Goal: Obtain resource: Download file/media

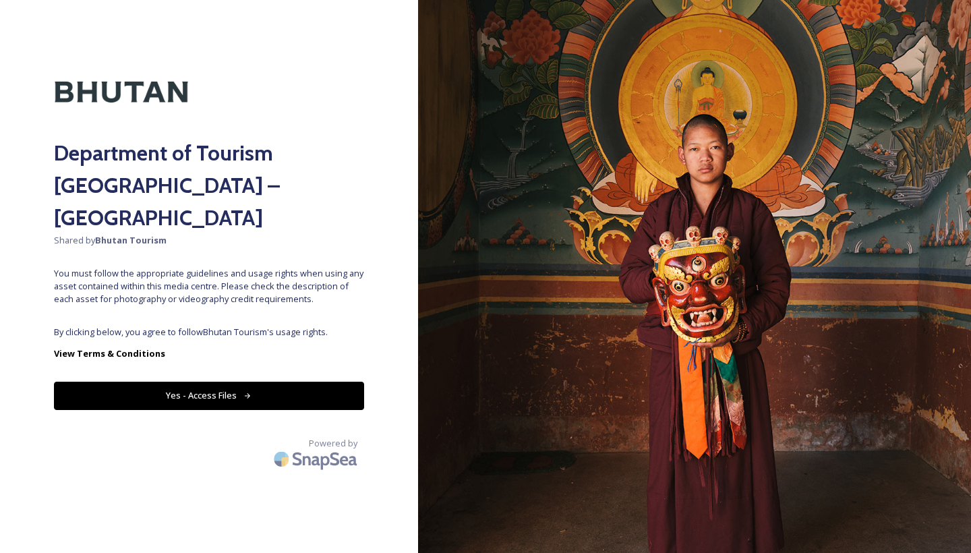
click at [211, 382] on button "Yes - Access Files" at bounding box center [209, 396] width 310 height 28
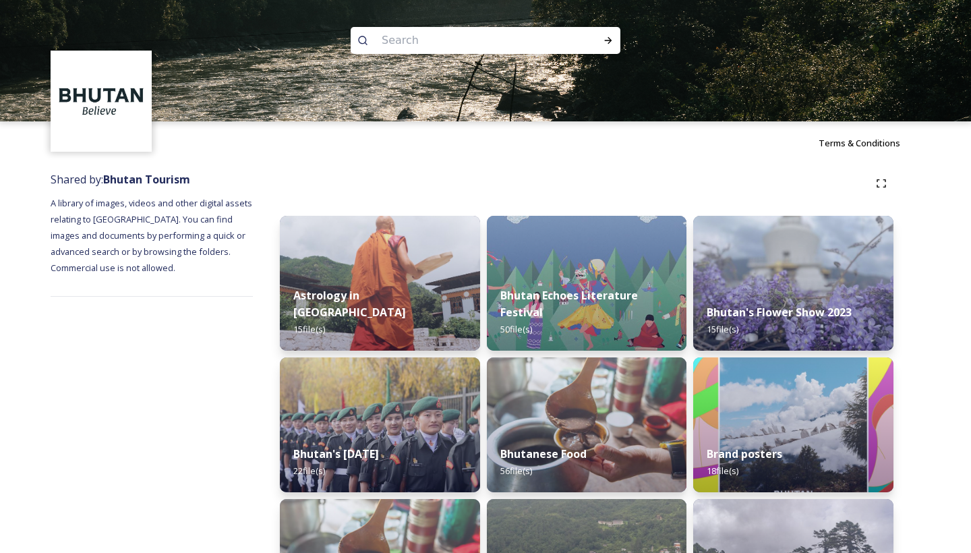
click at [399, 16] on img at bounding box center [485, 60] width 971 height 121
click at [399, 45] on input at bounding box center [467, 41] width 185 height 30
type input "F"
type input "Gasa"
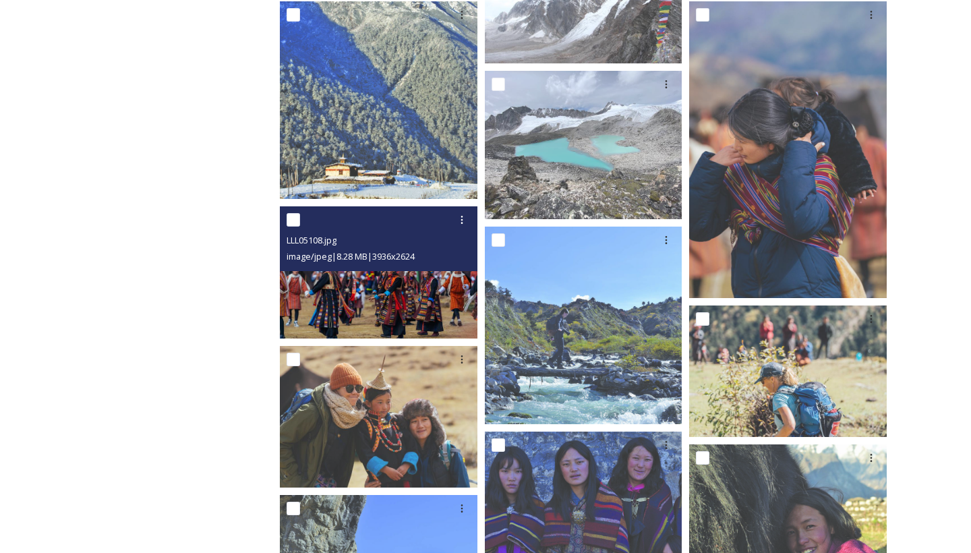
scroll to position [819, 0]
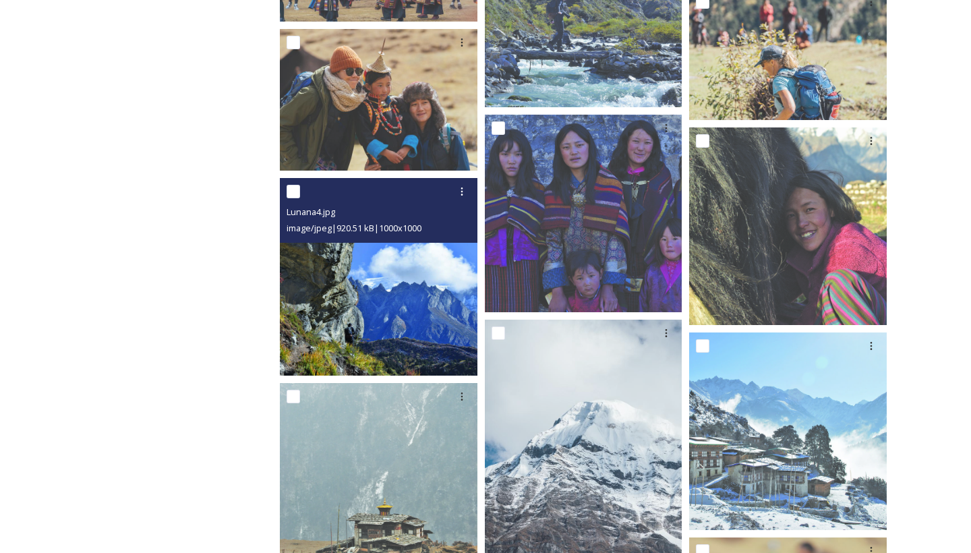
click at [318, 293] on img at bounding box center [379, 277] width 198 height 198
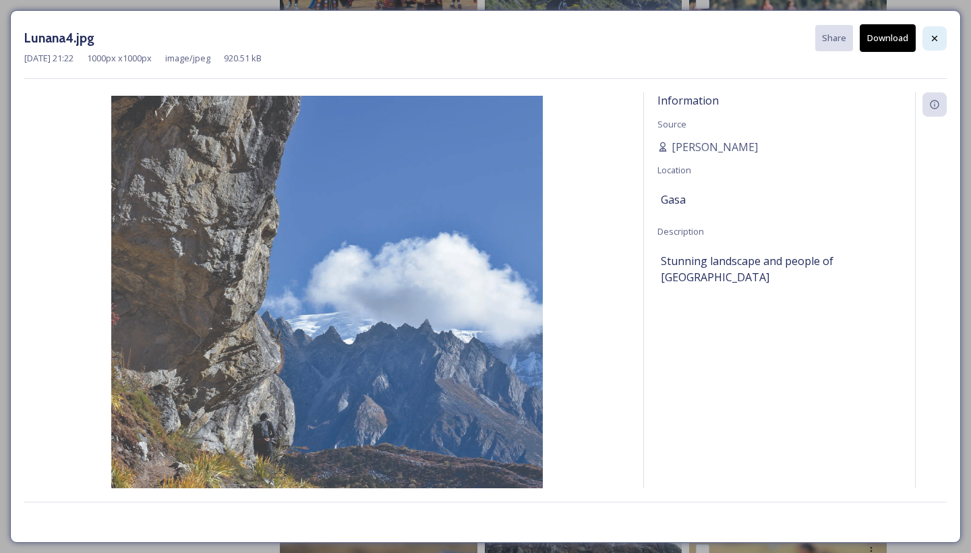
click at [931, 42] on icon at bounding box center [934, 38] width 11 height 11
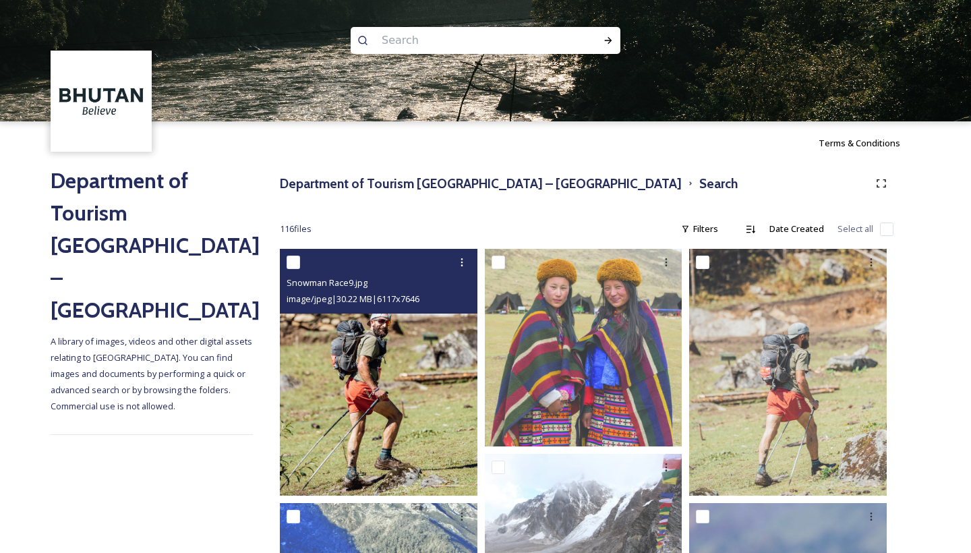
click at [395, 359] on img at bounding box center [379, 372] width 198 height 247
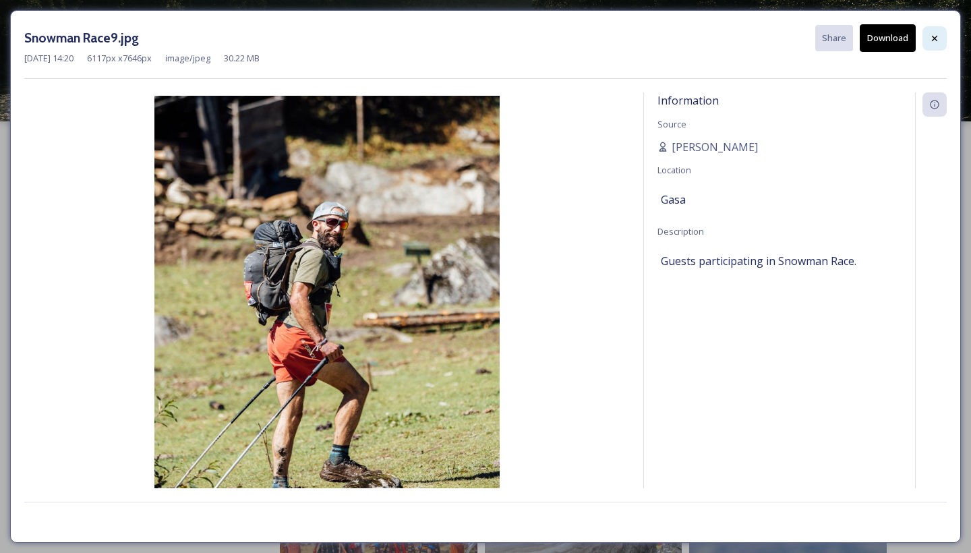
click at [926, 41] on div at bounding box center [934, 38] width 24 height 24
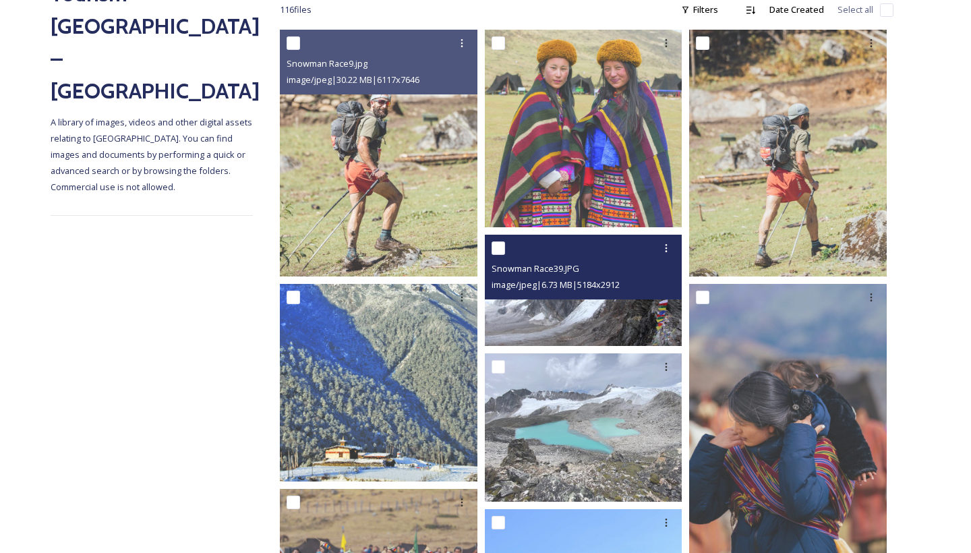
scroll to position [225, 0]
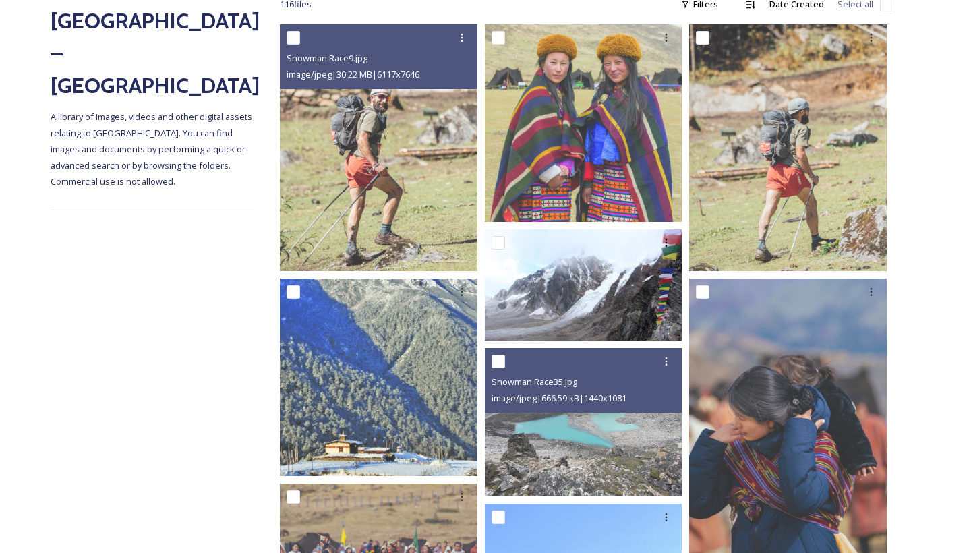
click at [550, 407] on div "Snowman Race35.jpg image/jpeg | 666.59 kB | 1440 x 1081" at bounding box center [584, 422] width 198 height 148
click at [550, 407] on div "Snowman Race35.jpg image/jpeg | 666.59 kB | 1440 x 1081" at bounding box center [584, 380] width 198 height 65
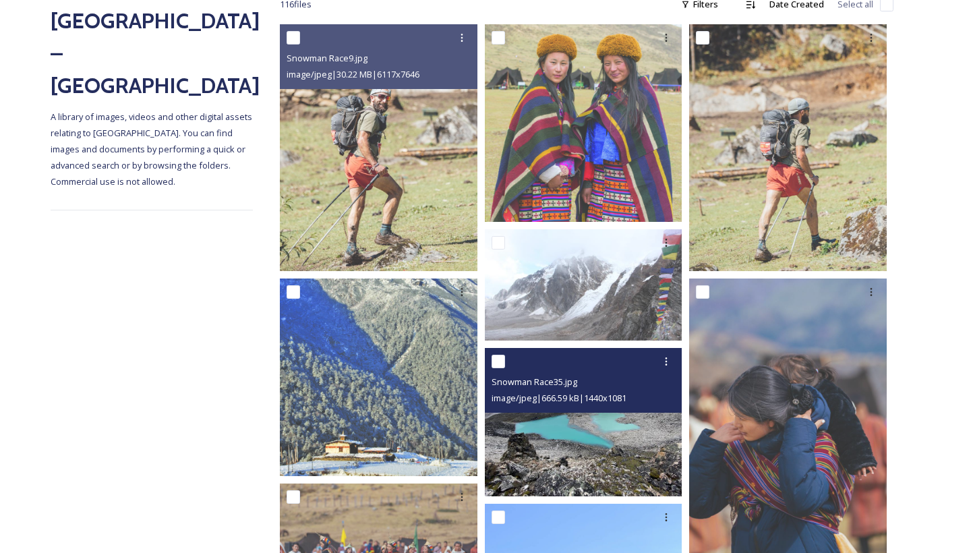
click at [550, 432] on img at bounding box center [584, 422] width 198 height 148
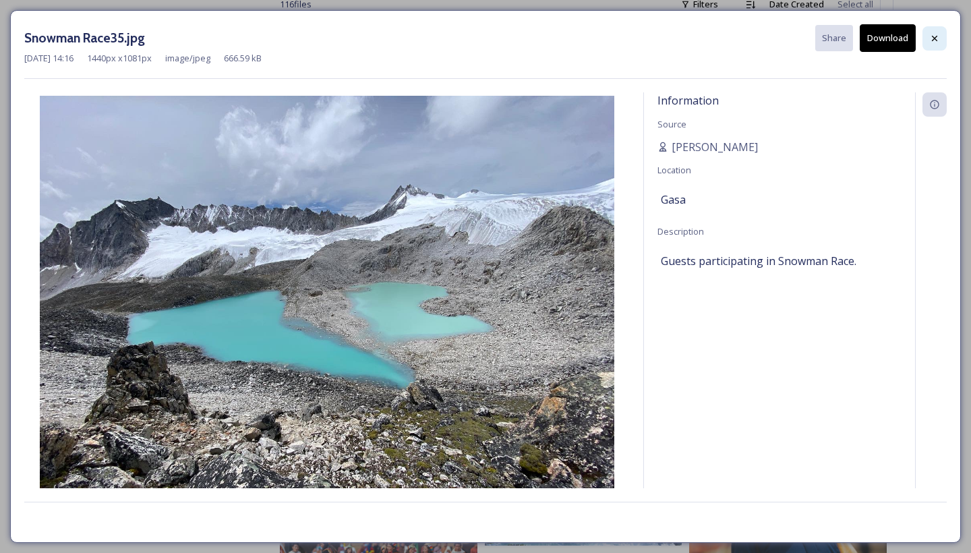
click at [924, 36] on div at bounding box center [934, 38] width 24 height 24
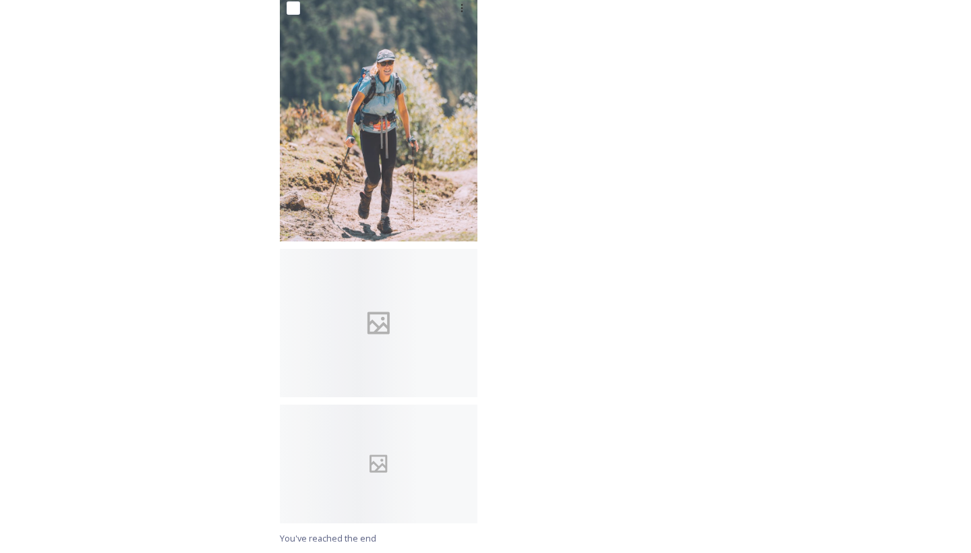
scroll to position [8384, 0]
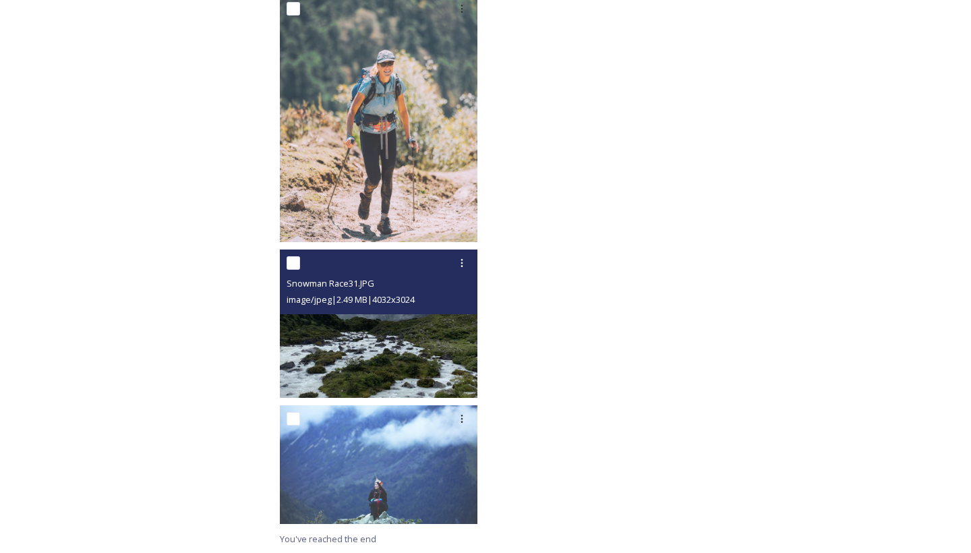
click at [355, 342] on img at bounding box center [379, 323] width 198 height 148
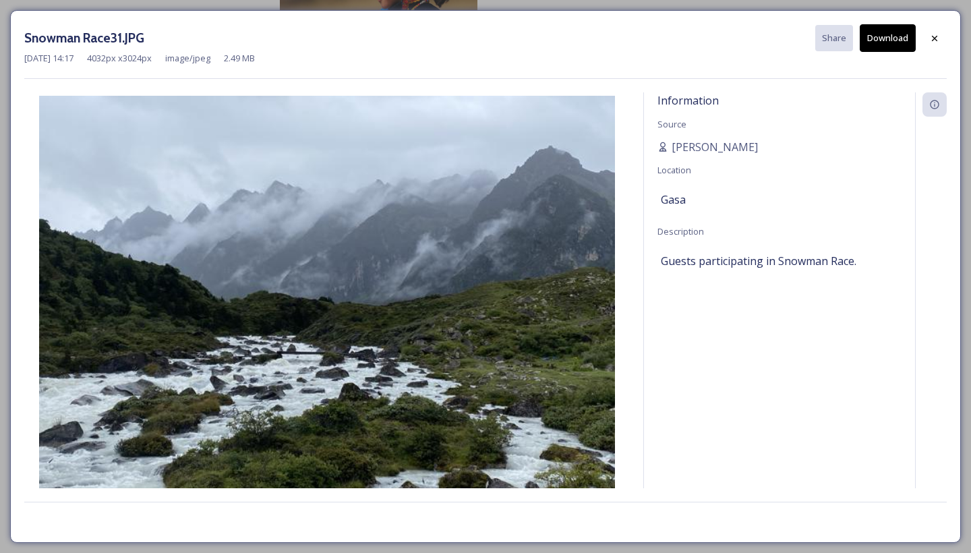
scroll to position [8229, 0]
click at [355, 342] on img at bounding box center [326, 312] width 605 height 432
click at [940, 35] on div at bounding box center [934, 38] width 24 height 24
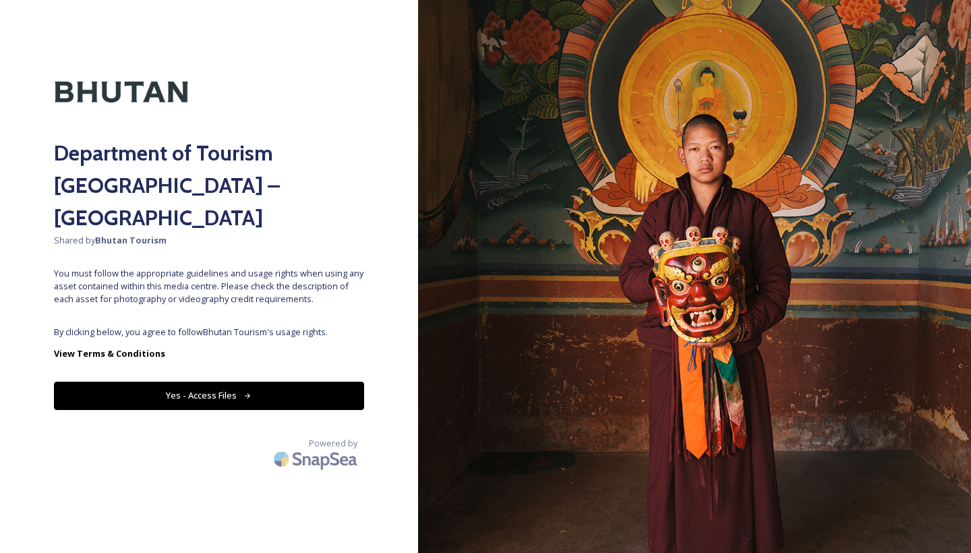
click at [220, 382] on button "Yes - Access Files" at bounding box center [209, 396] width 310 height 28
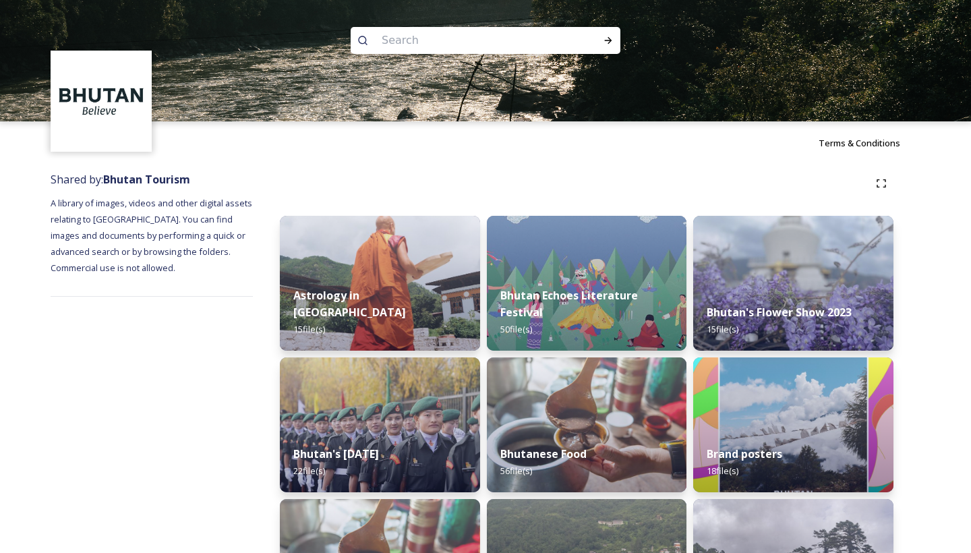
click at [433, 47] on input at bounding box center [467, 41] width 185 height 30
paste input "[PERSON_NAME]"
type input "[PERSON_NAME]"
click at [603, 44] on icon at bounding box center [608, 40] width 11 height 11
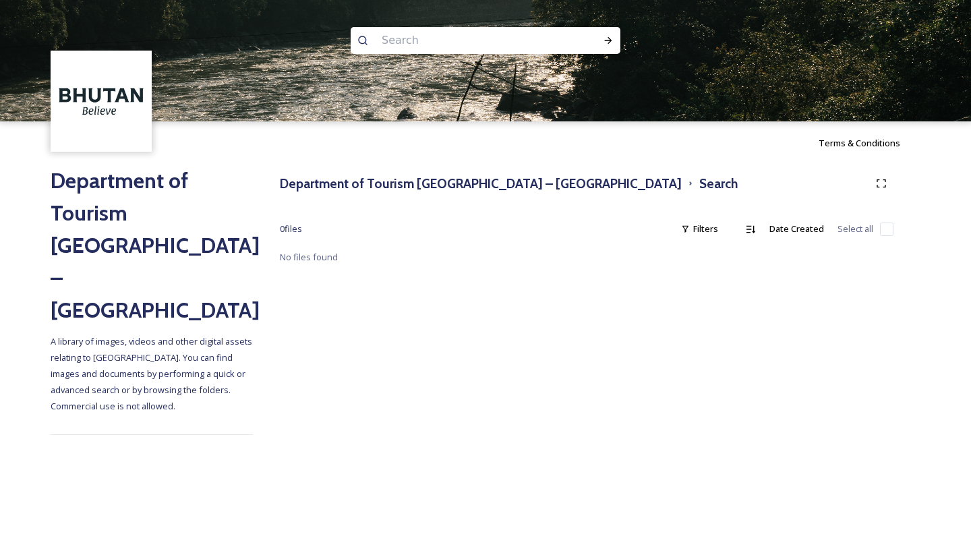
click at [432, 41] on input at bounding box center [467, 41] width 185 height 30
type input "F"
type input "Gasa"
type input "\"
click at [432, 46] on input at bounding box center [508, 41] width 158 height 30
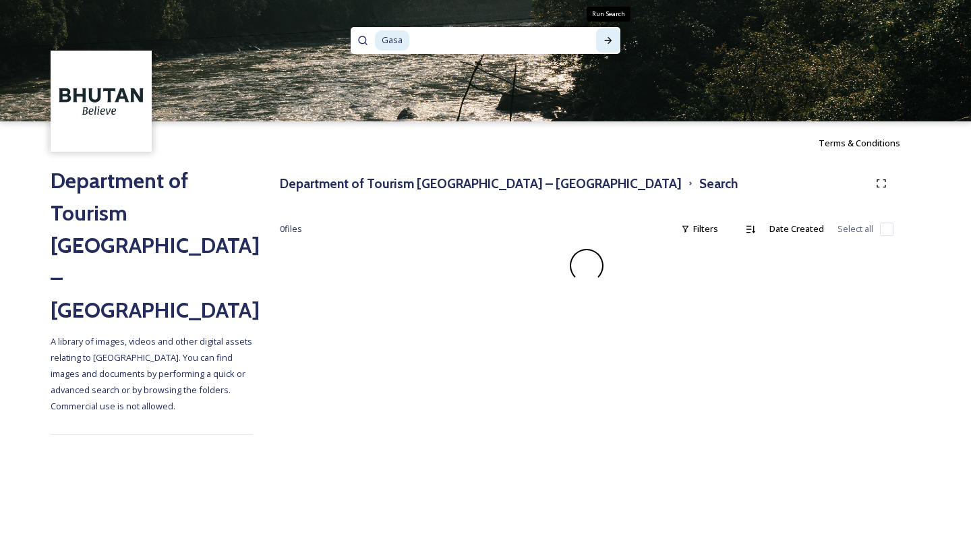
click at [610, 41] on icon at bounding box center [608, 40] width 7 height 7
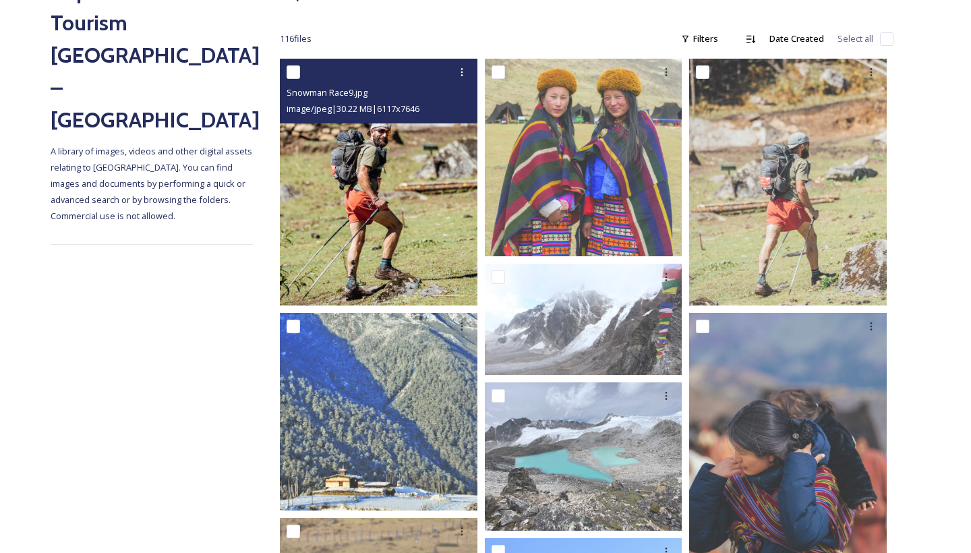
scroll to position [189, 0]
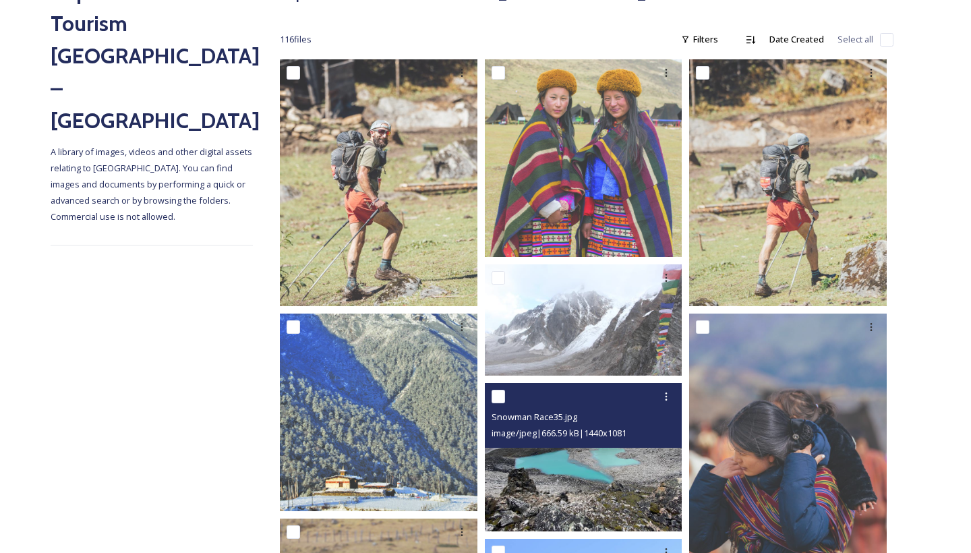
click at [564, 502] on img at bounding box center [584, 457] width 198 height 148
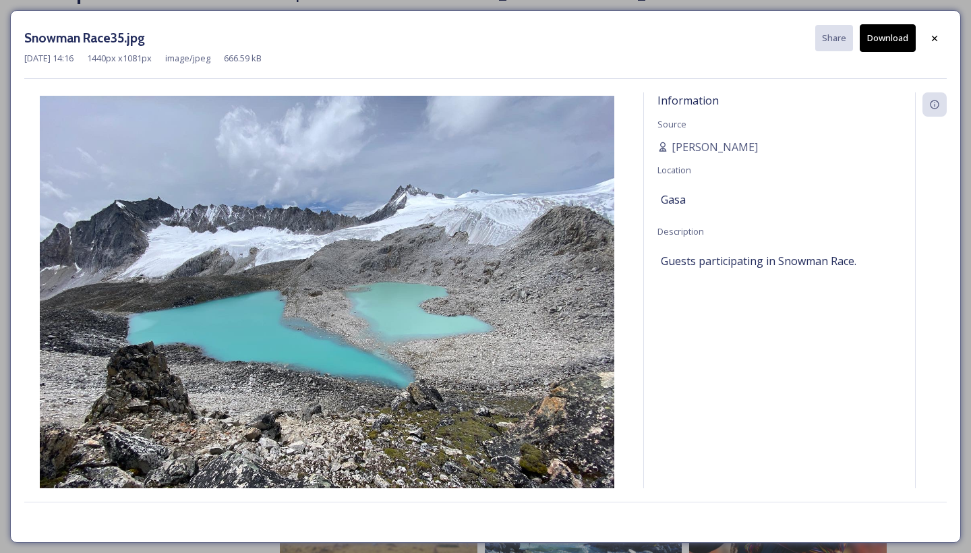
click at [879, 35] on button "Download" at bounding box center [888, 38] width 56 height 28
click at [938, 42] on icon at bounding box center [934, 38] width 11 height 11
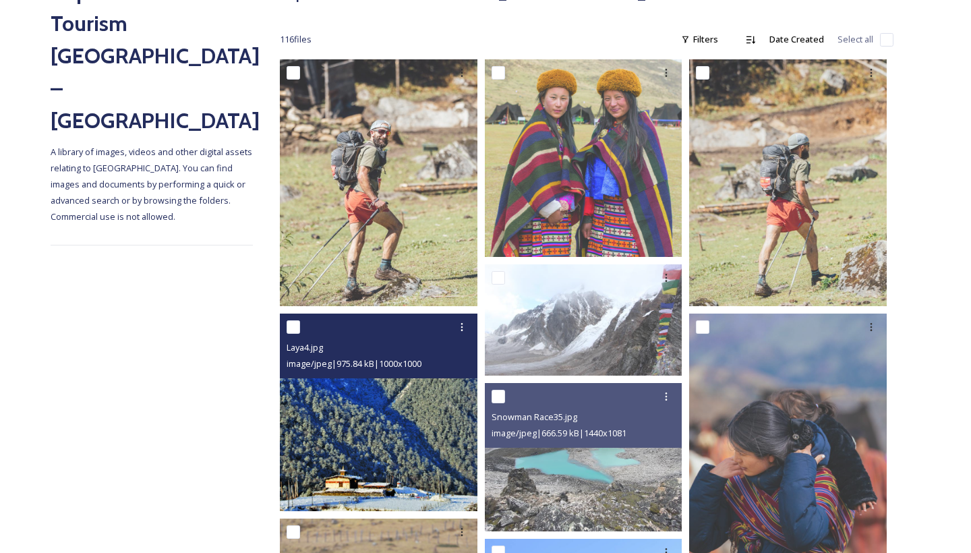
click at [369, 406] on img at bounding box center [379, 413] width 198 height 198
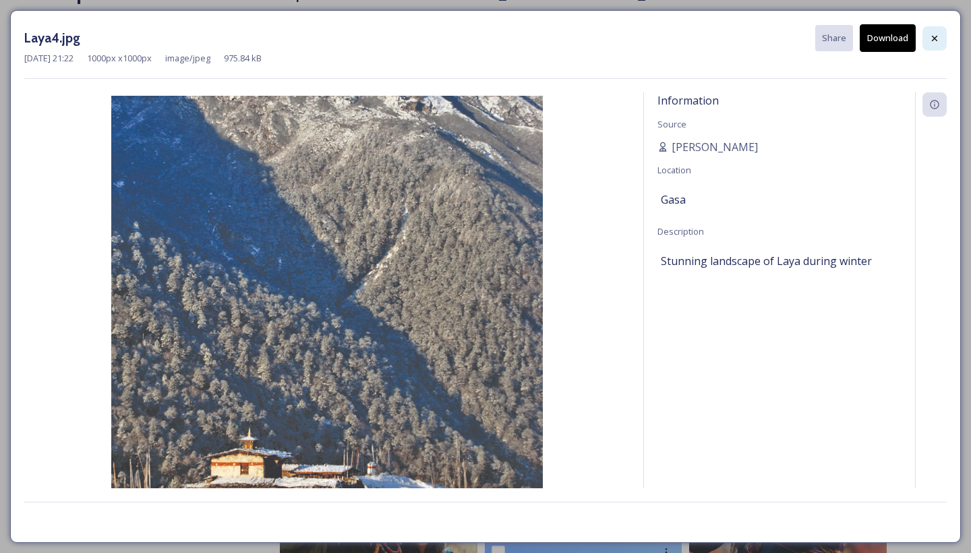
click at [936, 43] on div at bounding box center [934, 38] width 24 height 24
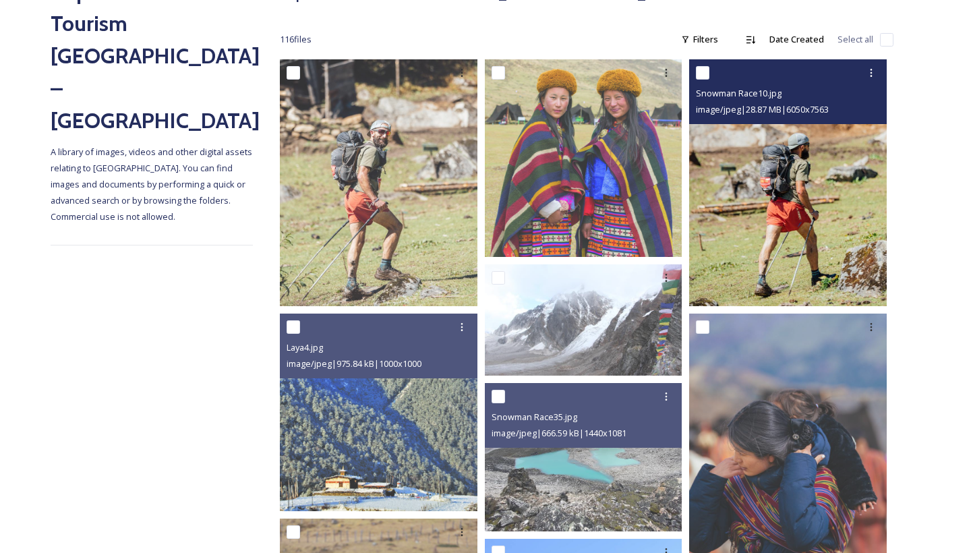
click at [779, 148] on img at bounding box center [788, 182] width 198 height 247
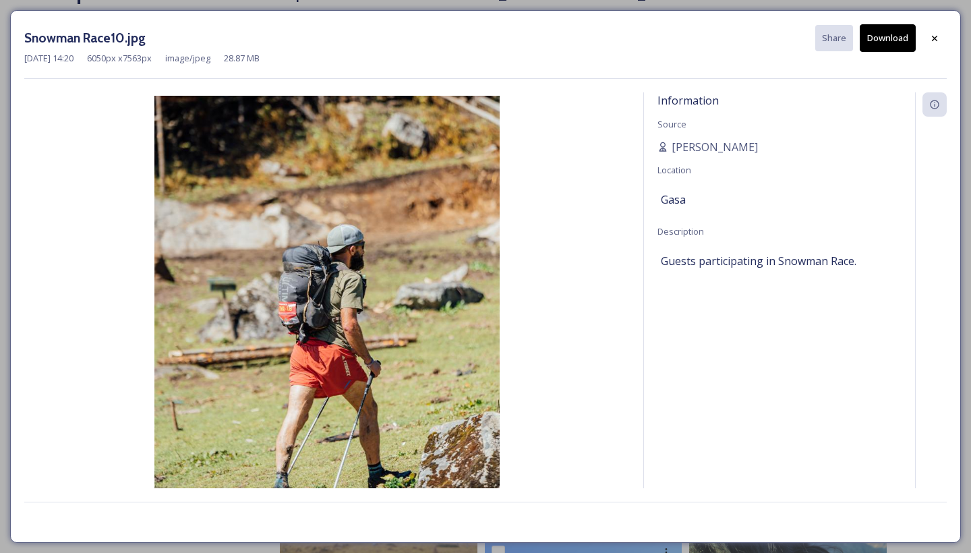
click at [897, 40] on button "Download" at bounding box center [888, 38] width 56 height 28
click at [935, 38] on icon at bounding box center [934, 37] width 5 height 5
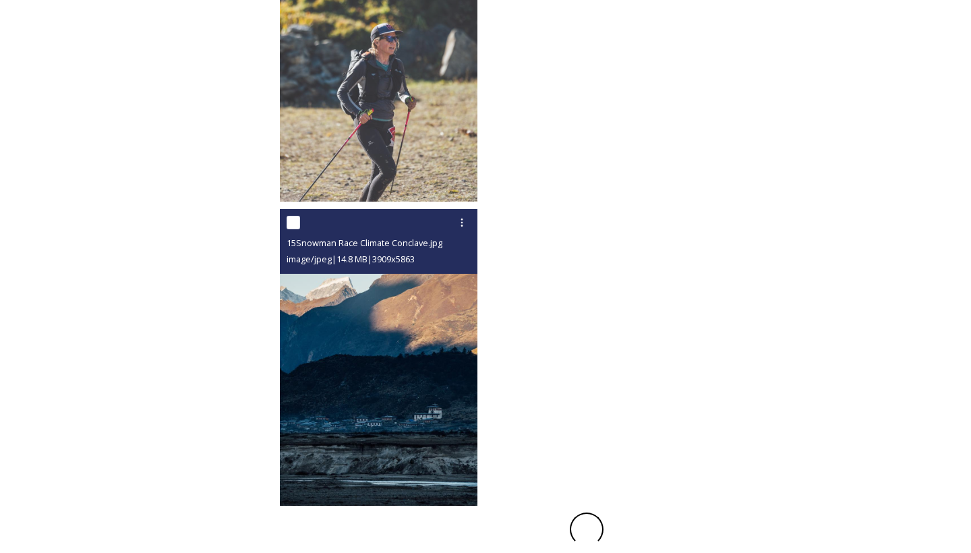
scroll to position [7259, 0]
click at [351, 368] on img at bounding box center [379, 357] width 198 height 297
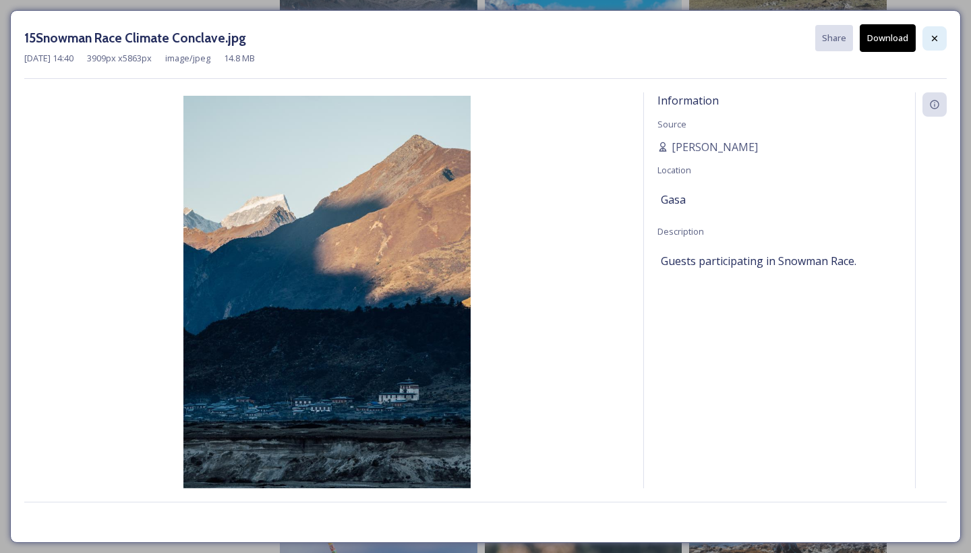
click at [937, 45] on div at bounding box center [934, 38] width 24 height 24
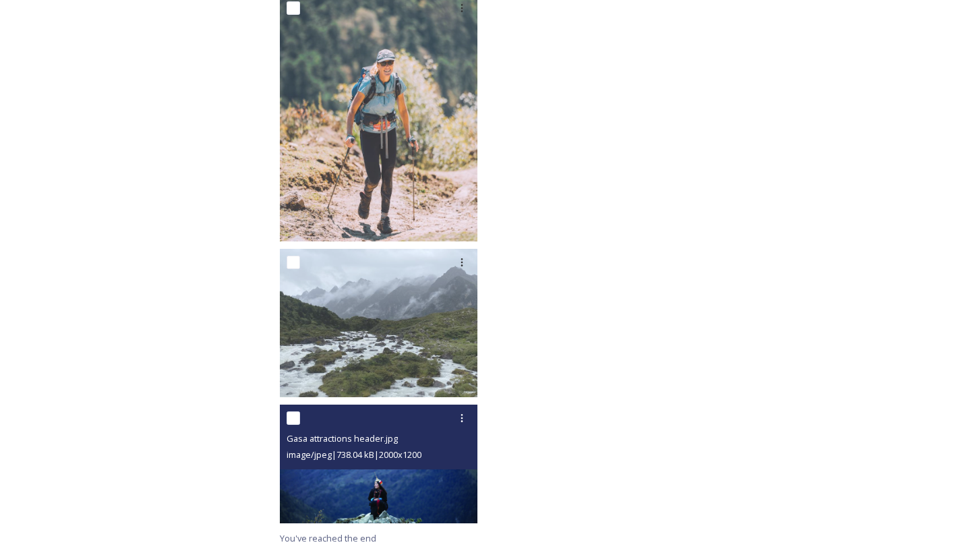
scroll to position [8384, 0]
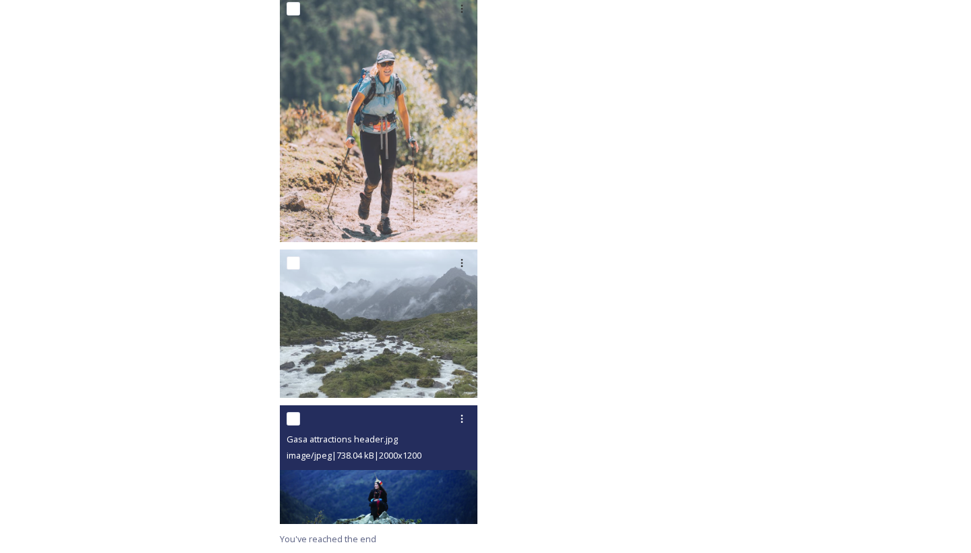
click at [401, 507] on img at bounding box center [379, 464] width 198 height 119
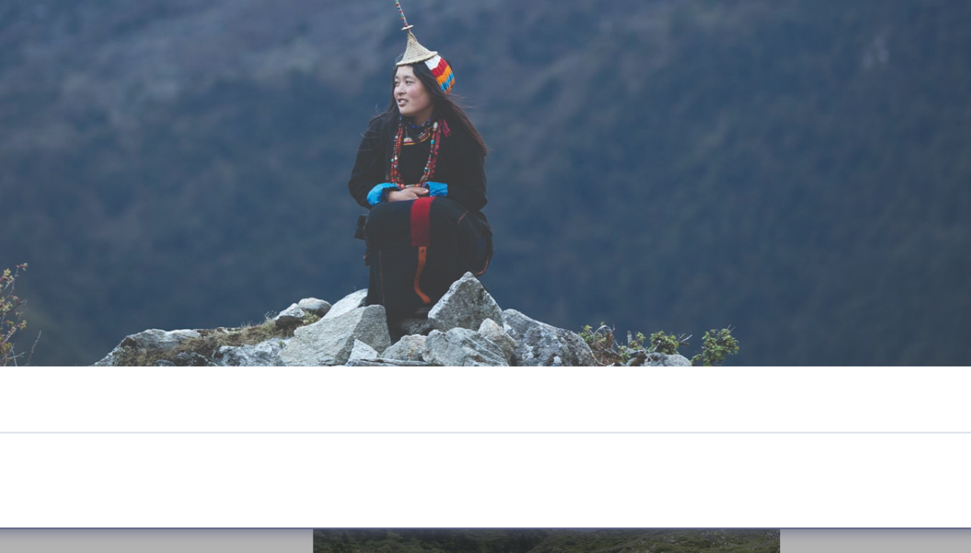
scroll to position [8259, 0]
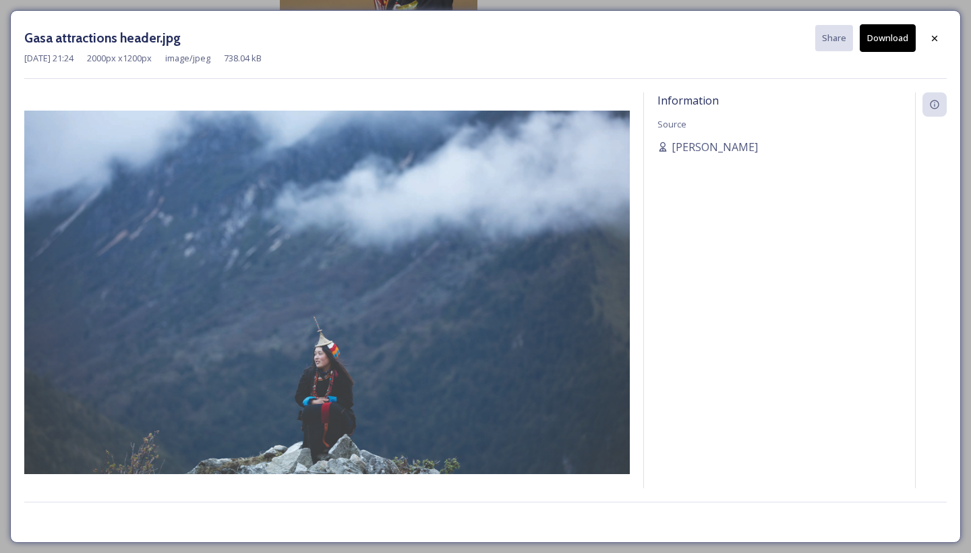
click at [885, 53] on div "[DATE] 21:24 2000 px x 1200 px image/jpeg 738.04 kB" at bounding box center [485, 58] width 922 height 13
click at [887, 43] on button "Download" at bounding box center [888, 38] width 56 height 28
click at [939, 41] on icon at bounding box center [934, 38] width 11 height 11
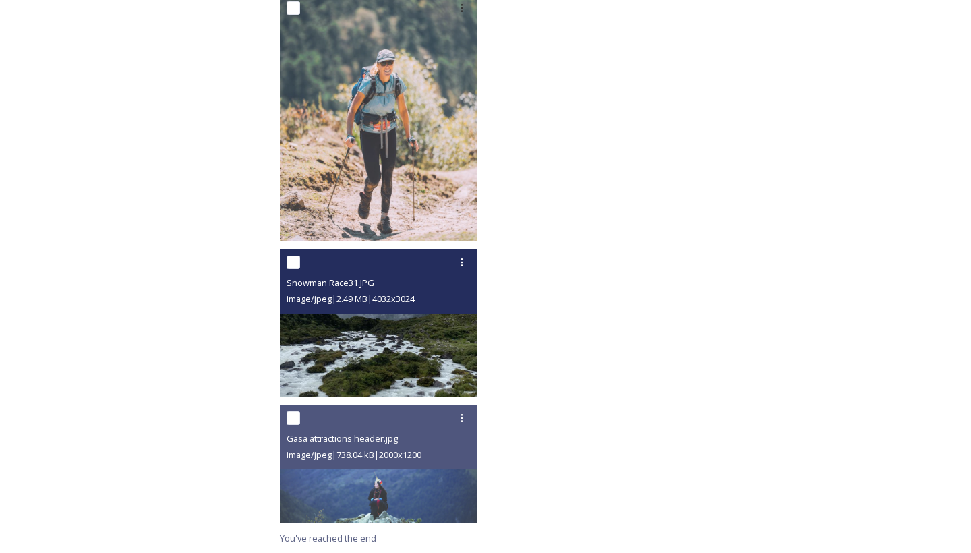
scroll to position [8384, 0]
click at [458, 259] on icon at bounding box center [461, 263] width 11 height 11
click at [448, 320] on span "Download" at bounding box center [445, 318] width 41 height 13
click at [461, 258] on icon at bounding box center [461, 263] width 11 height 11
click at [462, 310] on div "Download" at bounding box center [446, 318] width 55 height 26
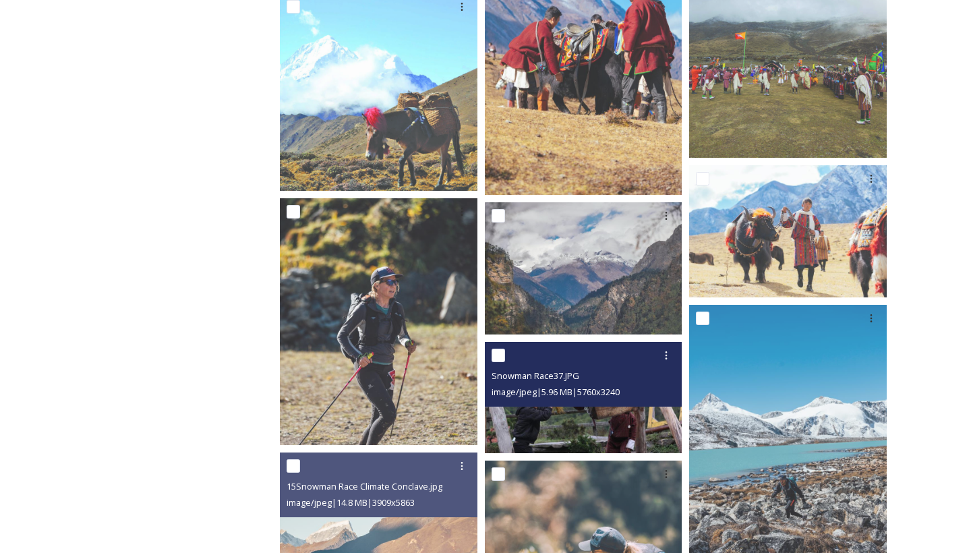
scroll to position [7006, 0]
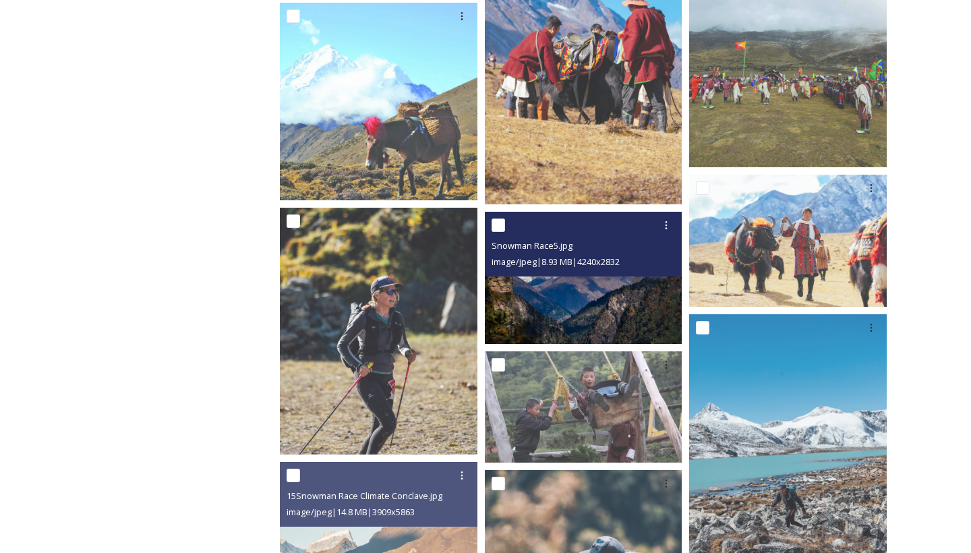
click at [539, 319] on img at bounding box center [584, 278] width 198 height 132
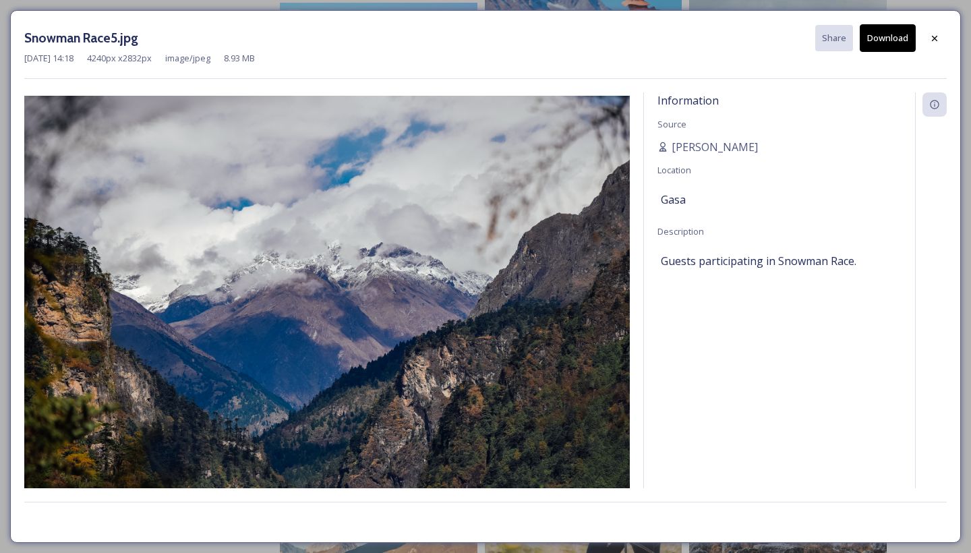
click at [886, 36] on button "Download" at bounding box center [888, 38] width 56 height 28
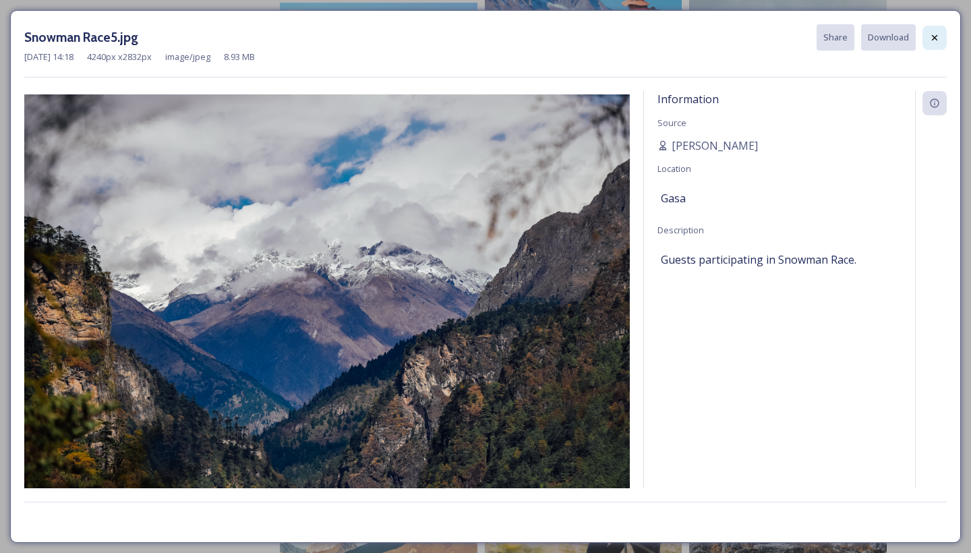
click at [928, 36] on div at bounding box center [934, 38] width 24 height 24
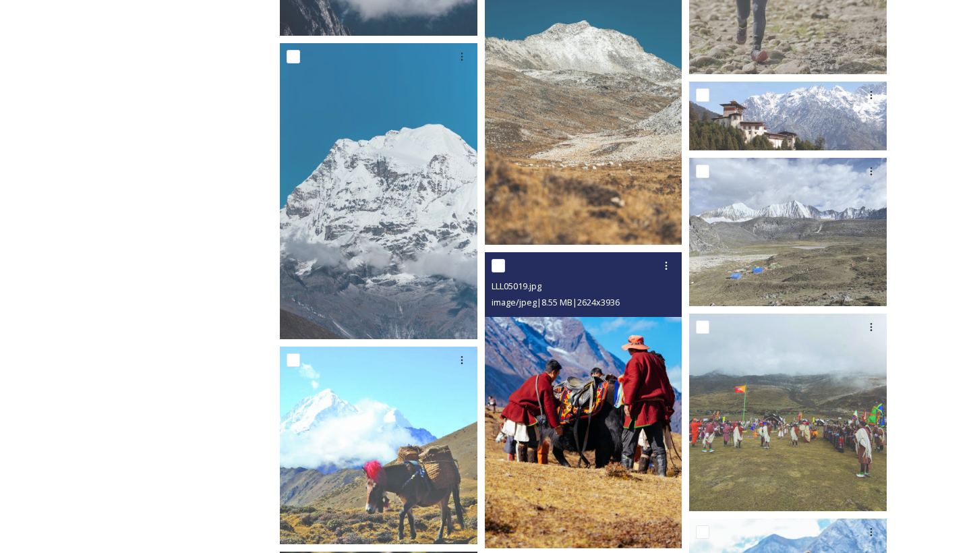
scroll to position [6538, 0]
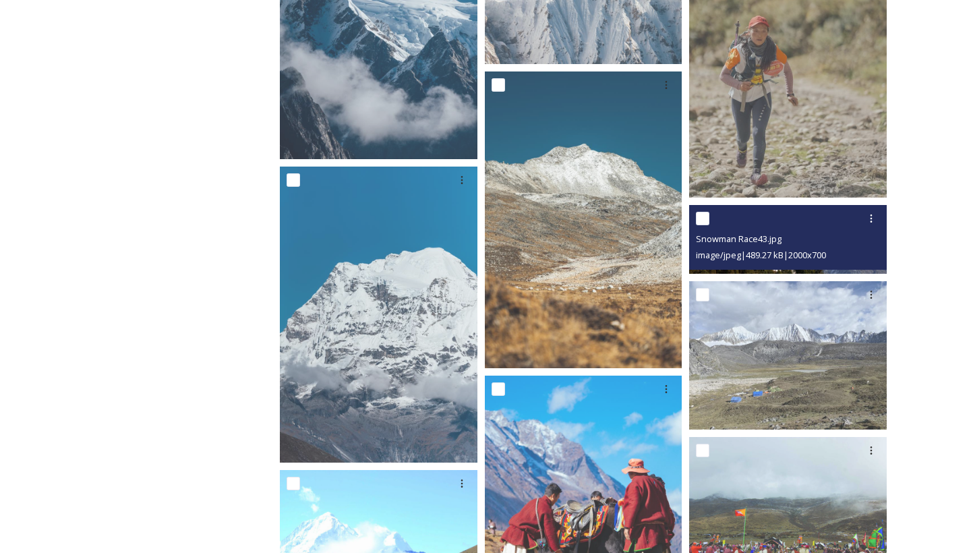
click at [775, 243] on span "Snowman Race43.jpg" at bounding box center [739, 239] width 86 height 12
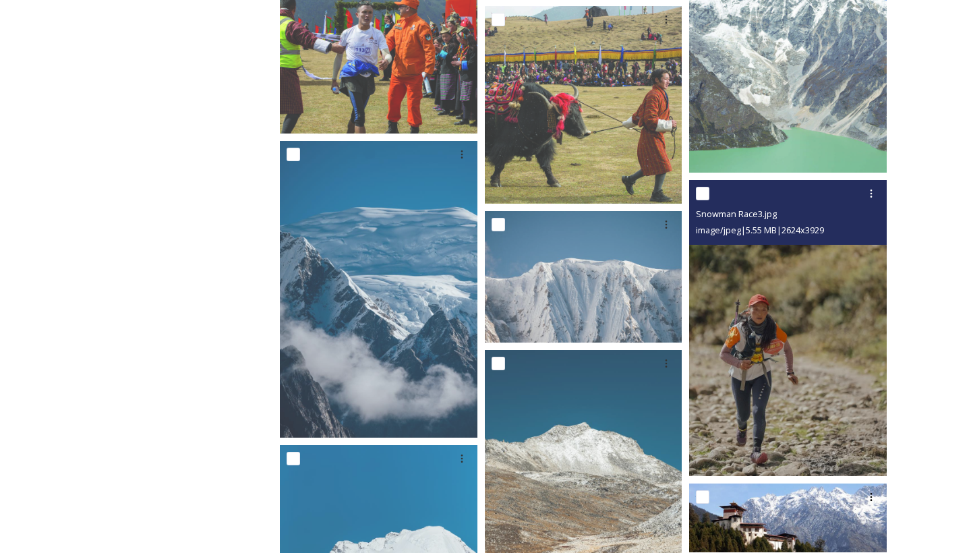
scroll to position [6126, 0]
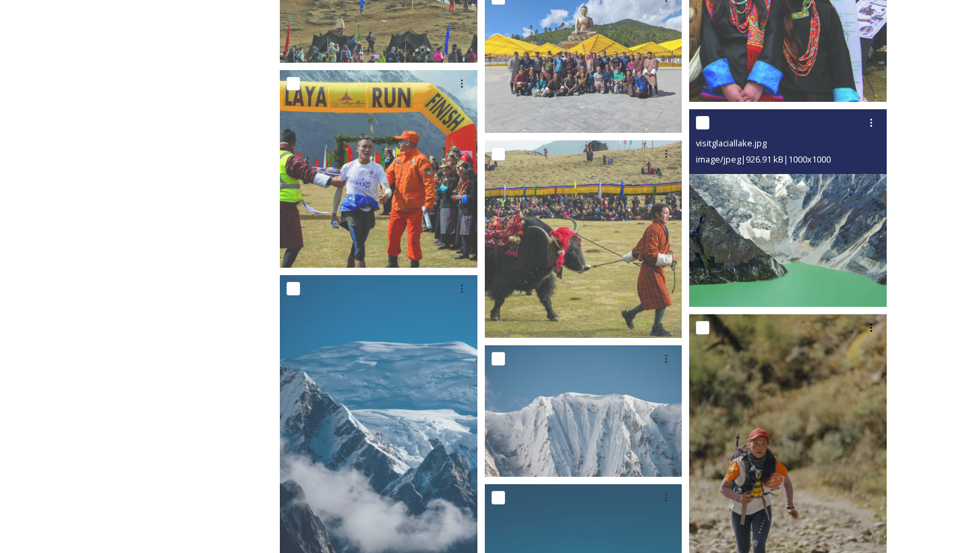
click at [800, 237] on img at bounding box center [788, 208] width 198 height 198
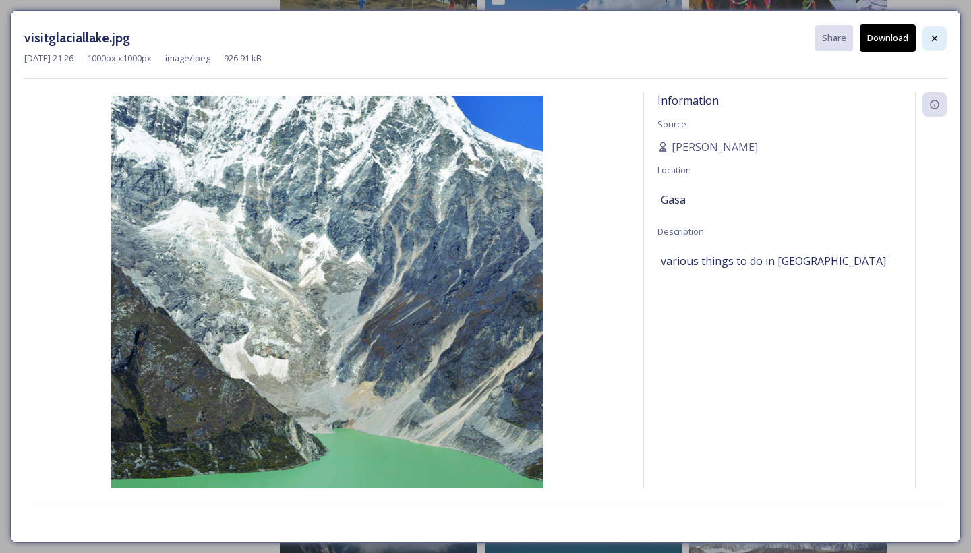
click at [930, 40] on icon at bounding box center [934, 38] width 11 height 11
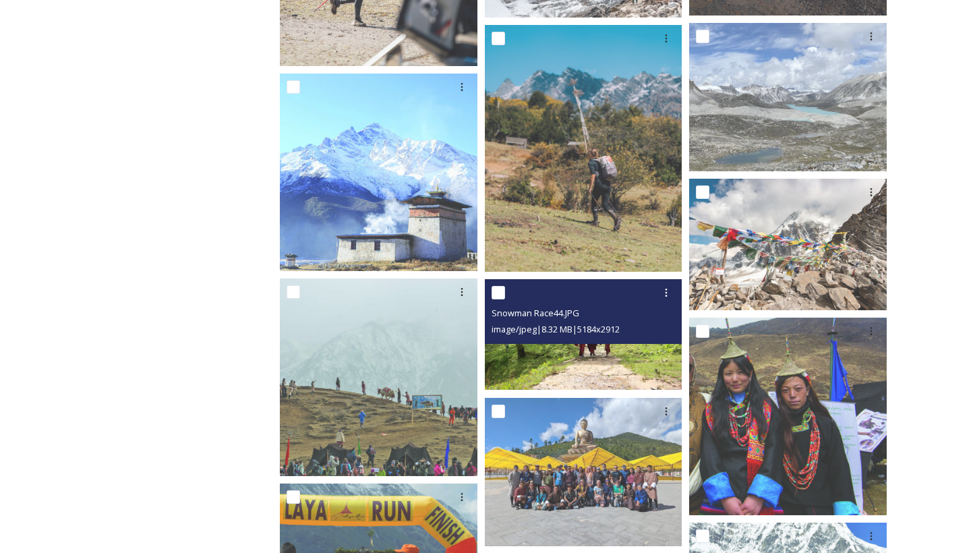
scroll to position [5700, 0]
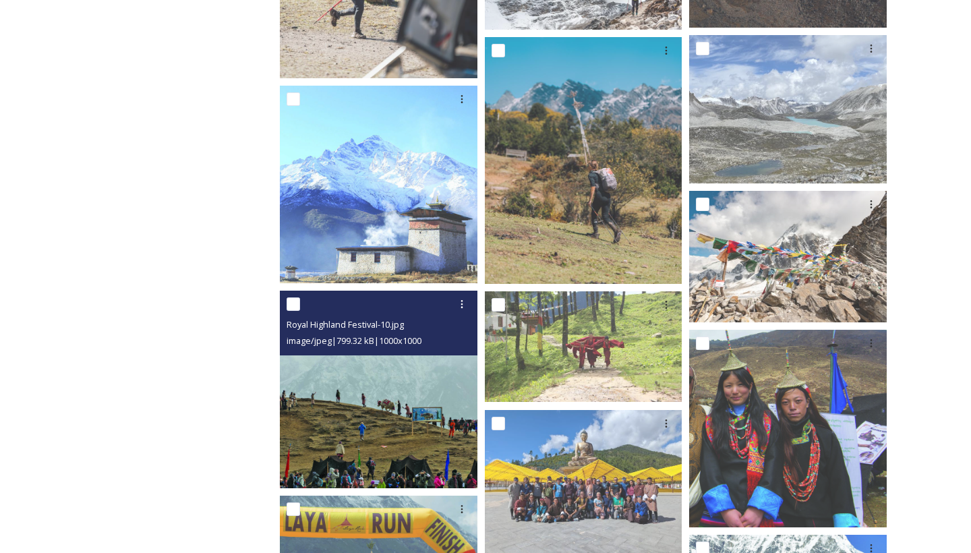
click at [371, 293] on div at bounding box center [380, 304] width 187 height 24
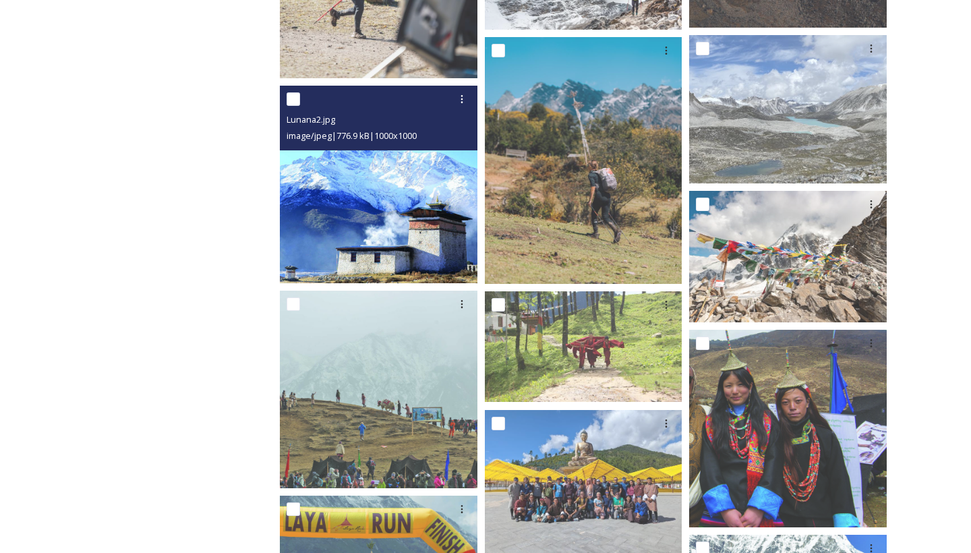
click at [371, 257] on img at bounding box center [379, 185] width 198 height 198
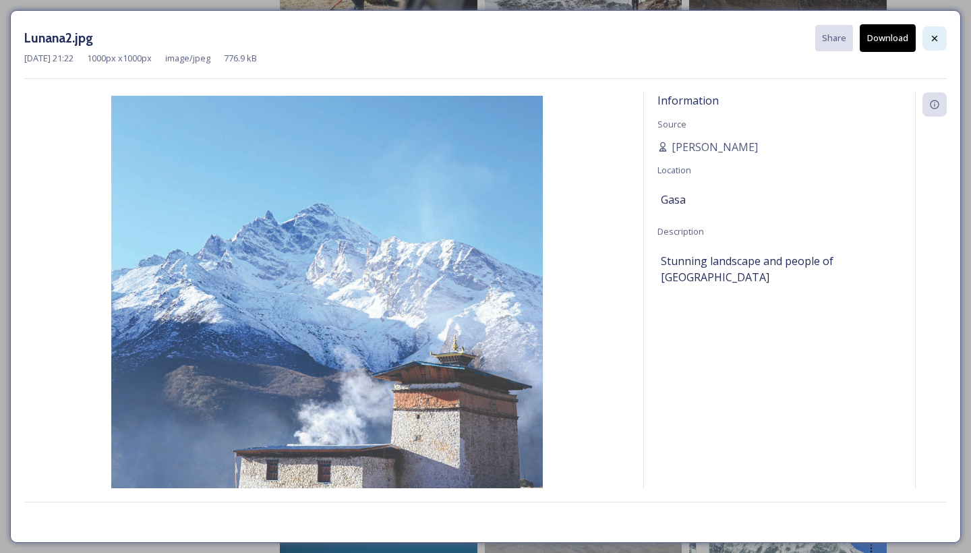
click at [933, 45] on div at bounding box center [934, 38] width 24 height 24
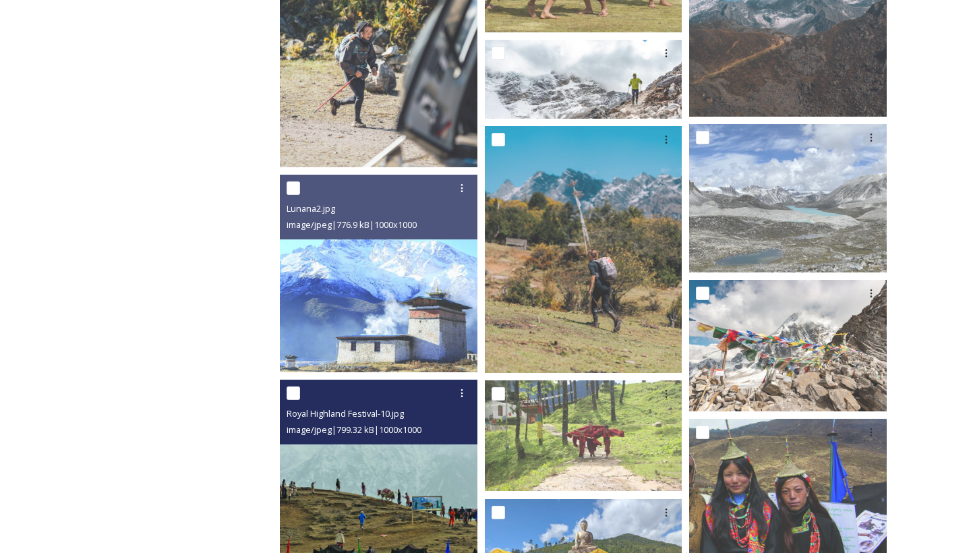
scroll to position [5563, 0]
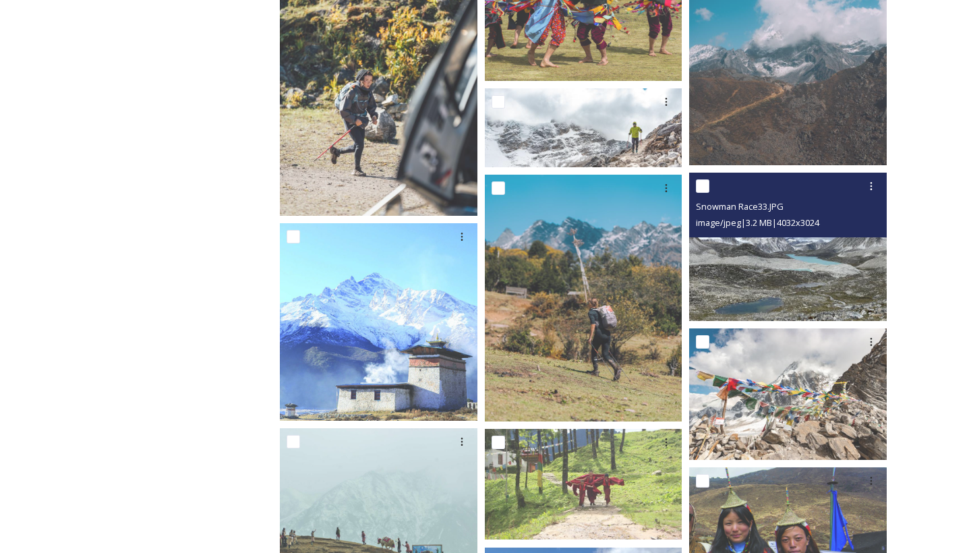
click at [750, 306] on img at bounding box center [788, 247] width 198 height 148
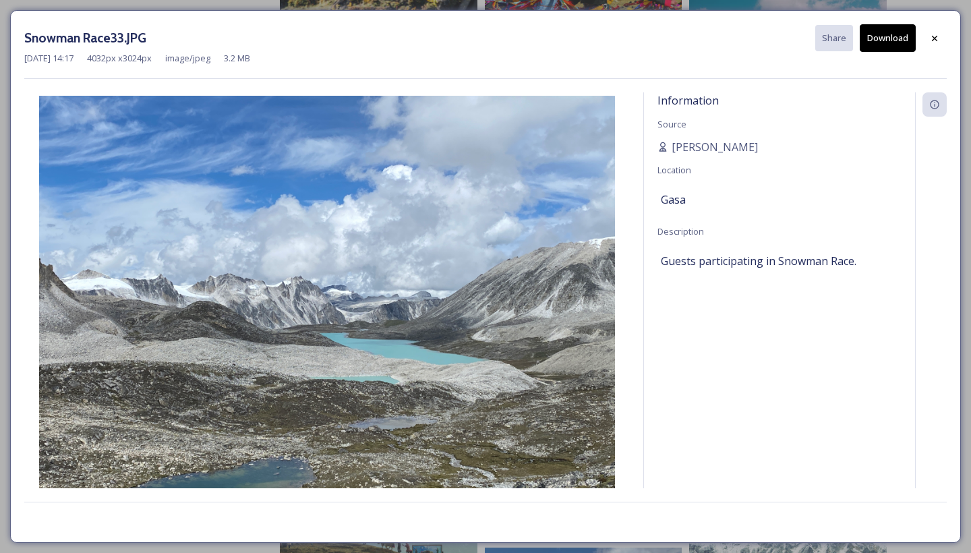
click at [890, 45] on button "Download" at bounding box center [888, 38] width 56 height 28
click at [923, 44] on div at bounding box center [934, 38] width 24 height 24
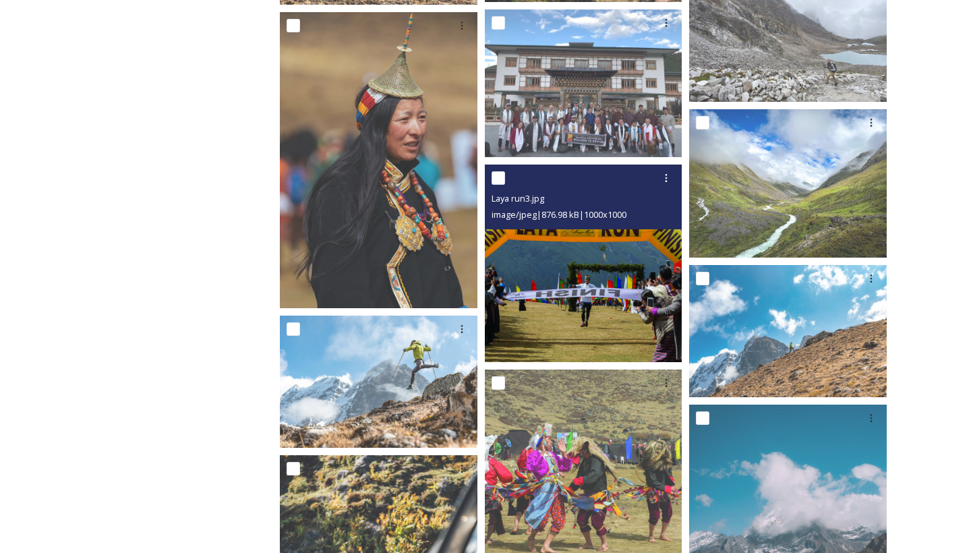
scroll to position [5077, 0]
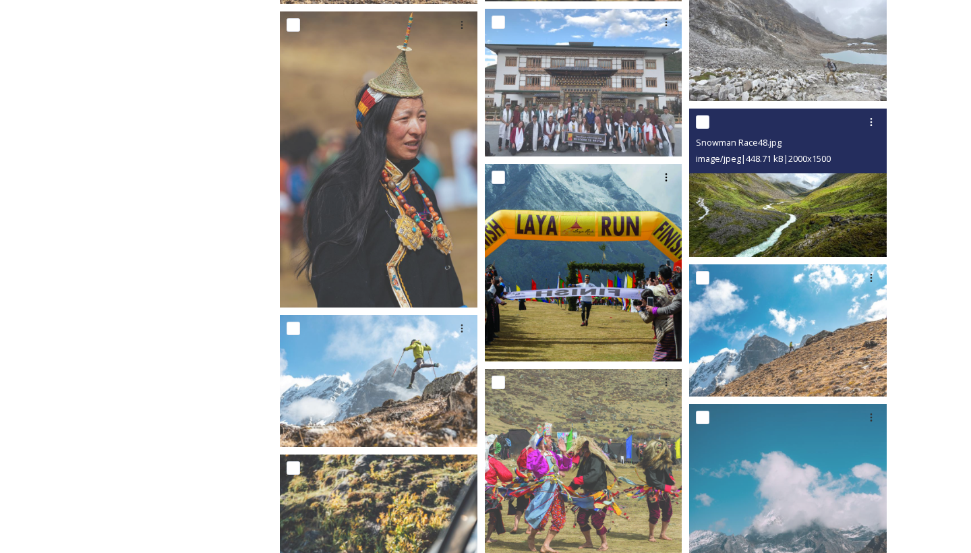
click at [835, 196] on img at bounding box center [788, 183] width 198 height 148
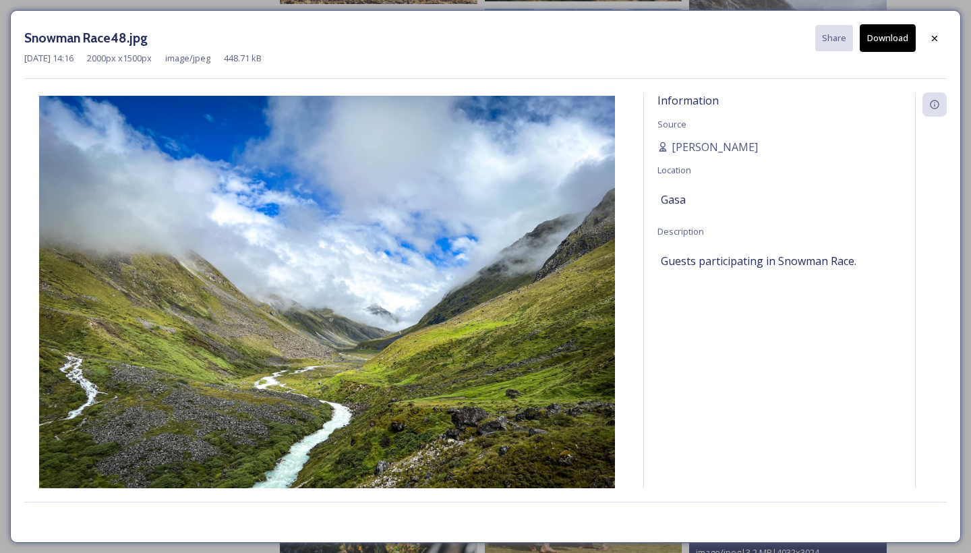
click at [865, 47] on button "Download" at bounding box center [888, 38] width 56 height 28
click at [938, 38] on icon at bounding box center [934, 38] width 11 height 11
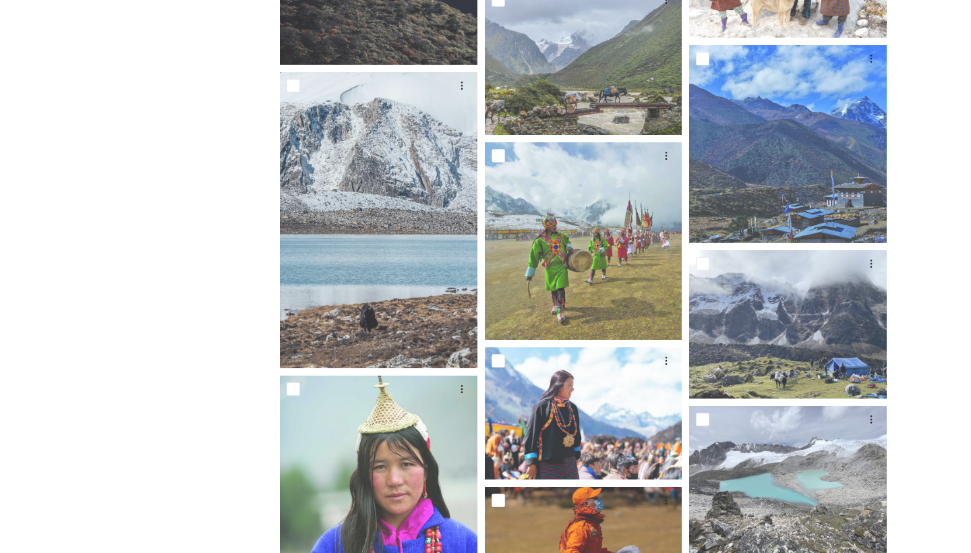
scroll to position [3353, 0]
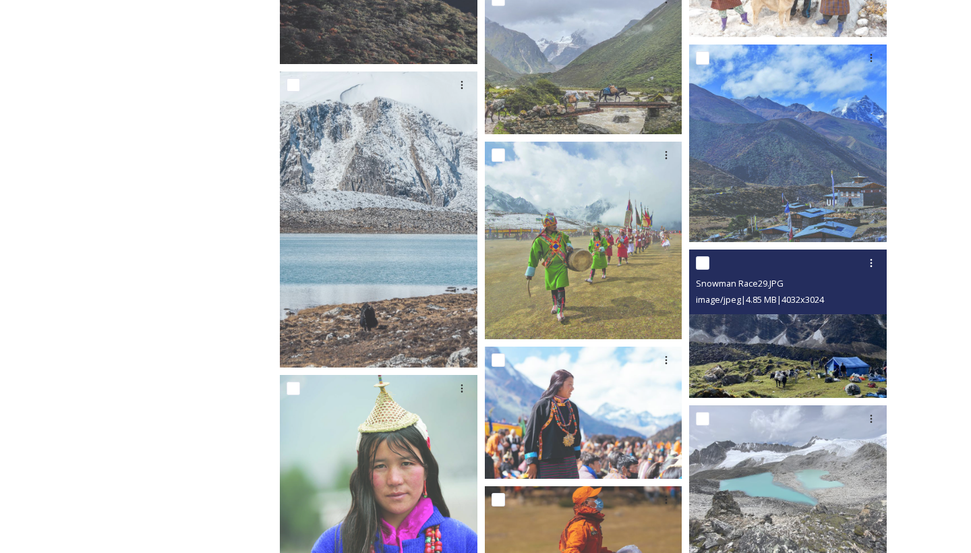
click at [746, 342] on img at bounding box center [788, 323] width 198 height 148
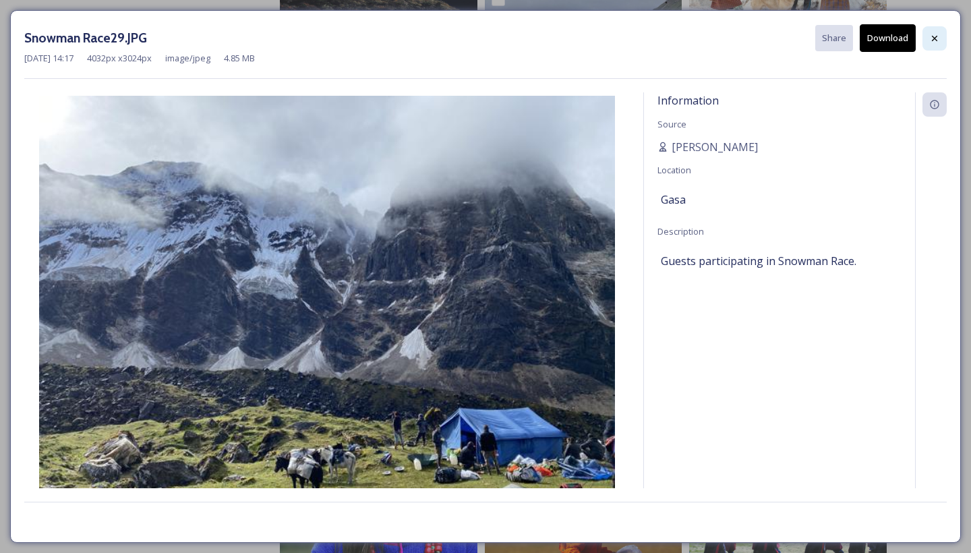
click at [934, 45] on div at bounding box center [934, 38] width 24 height 24
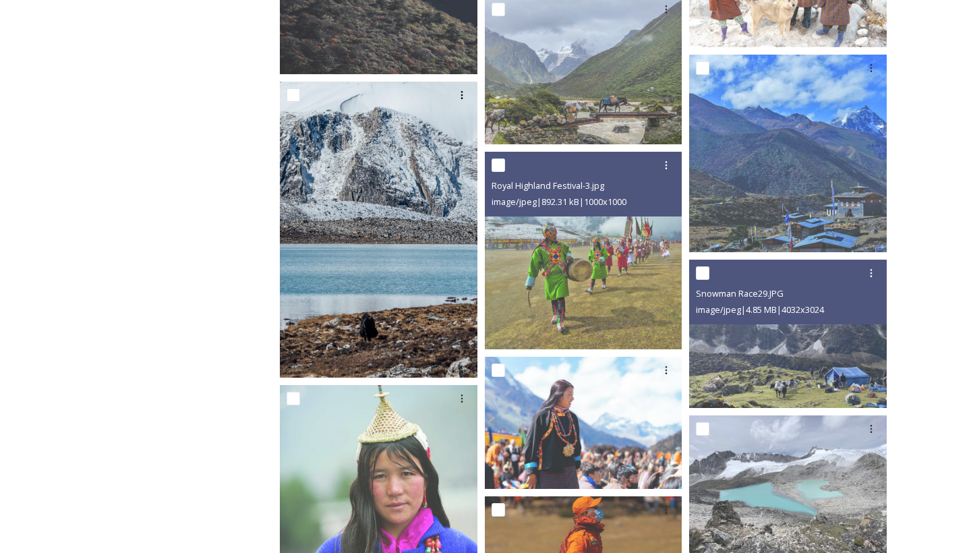
scroll to position [3343, 0]
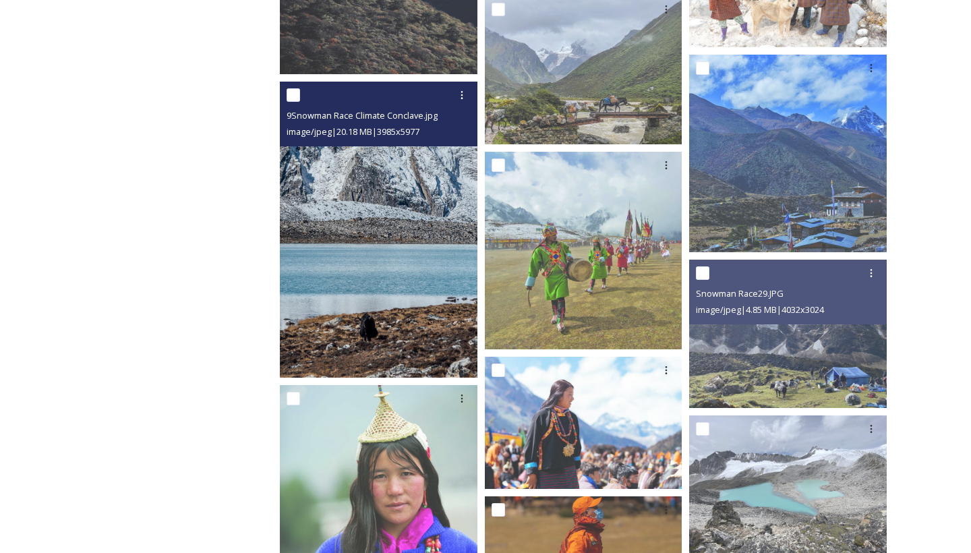
click at [350, 276] on img at bounding box center [379, 230] width 198 height 297
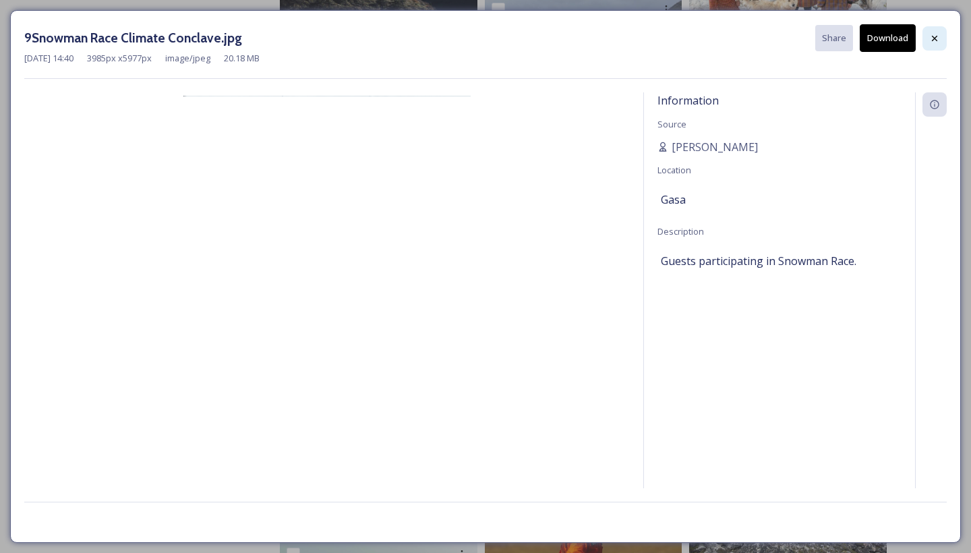
click at [925, 39] on div at bounding box center [934, 38] width 24 height 24
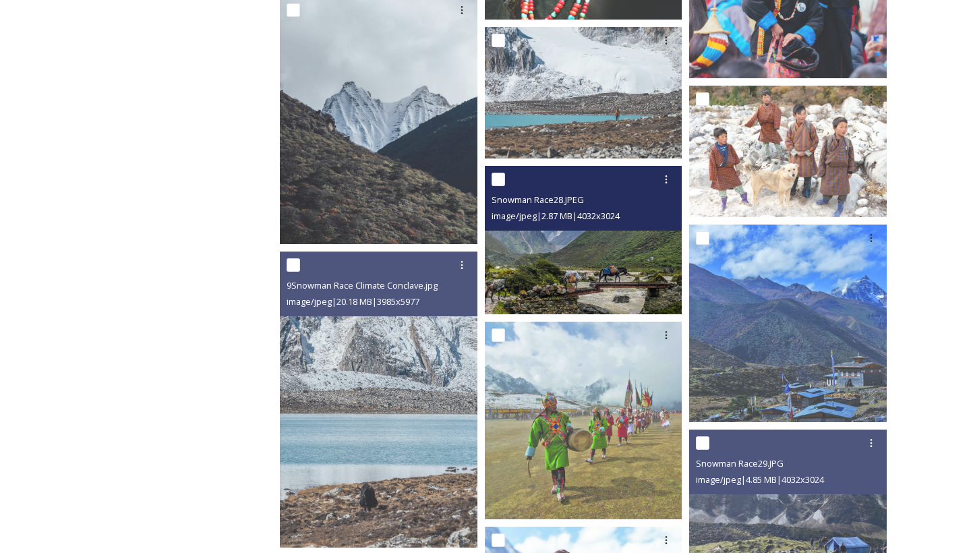
scroll to position [3150, 0]
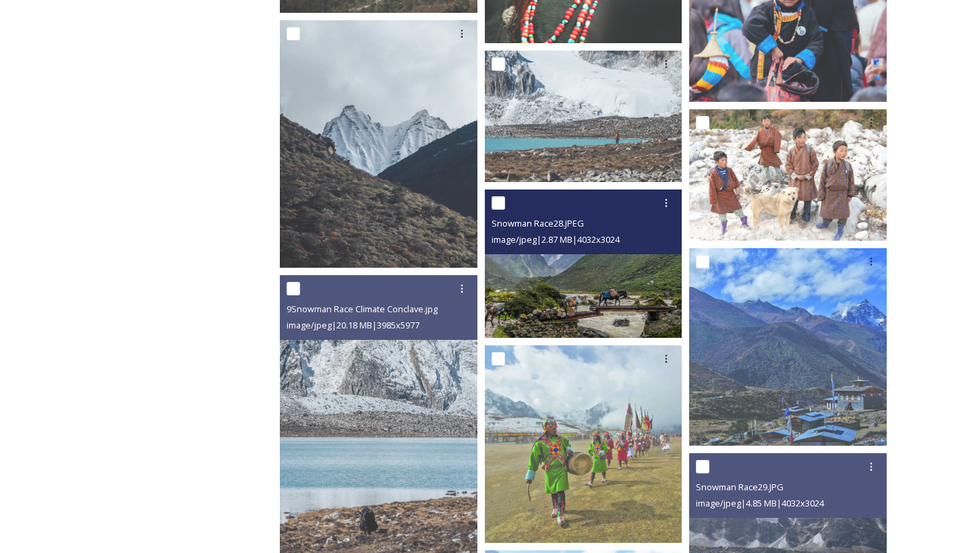
click at [573, 278] on img at bounding box center [584, 263] width 198 height 148
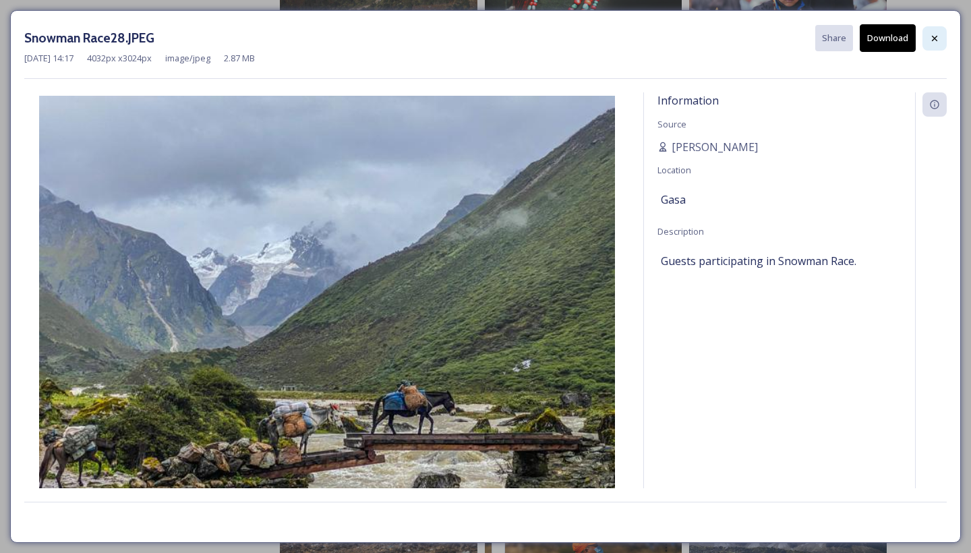
click at [933, 28] on div at bounding box center [934, 38] width 24 height 24
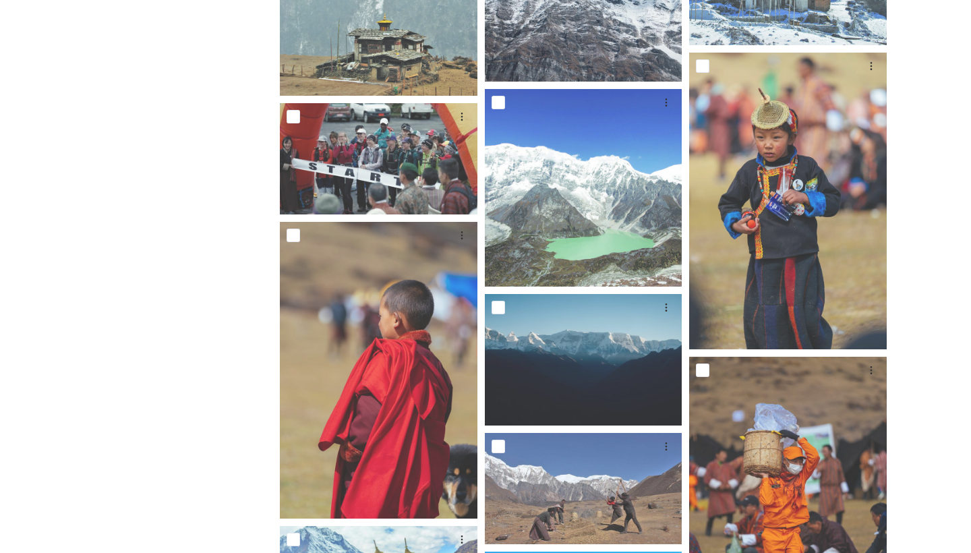
scroll to position [1179, 0]
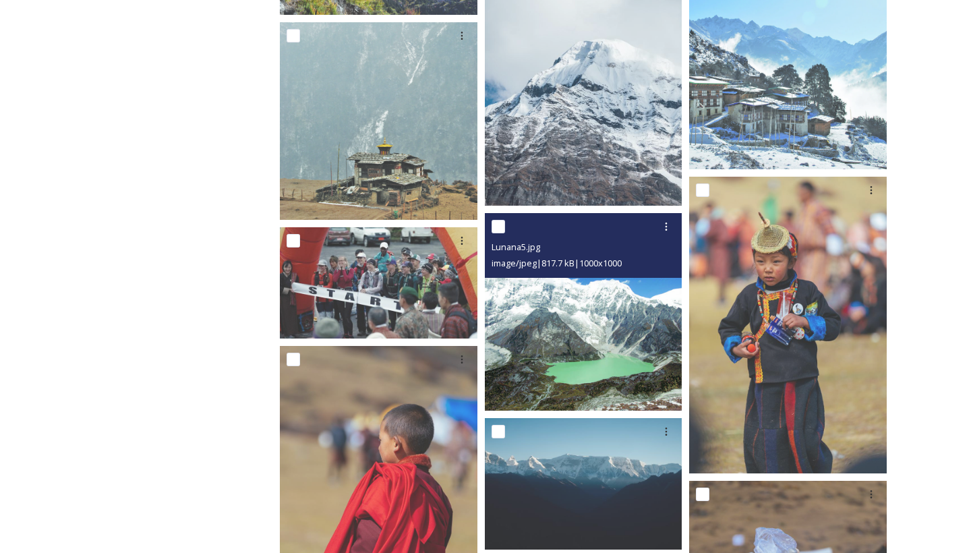
click at [542, 403] on img at bounding box center [584, 312] width 198 height 198
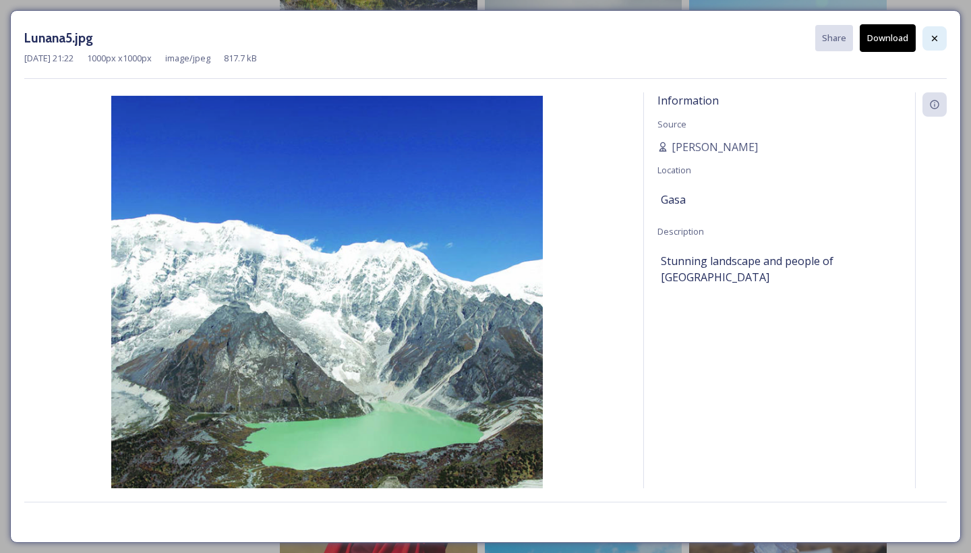
click at [937, 36] on icon at bounding box center [934, 38] width 11 height 11
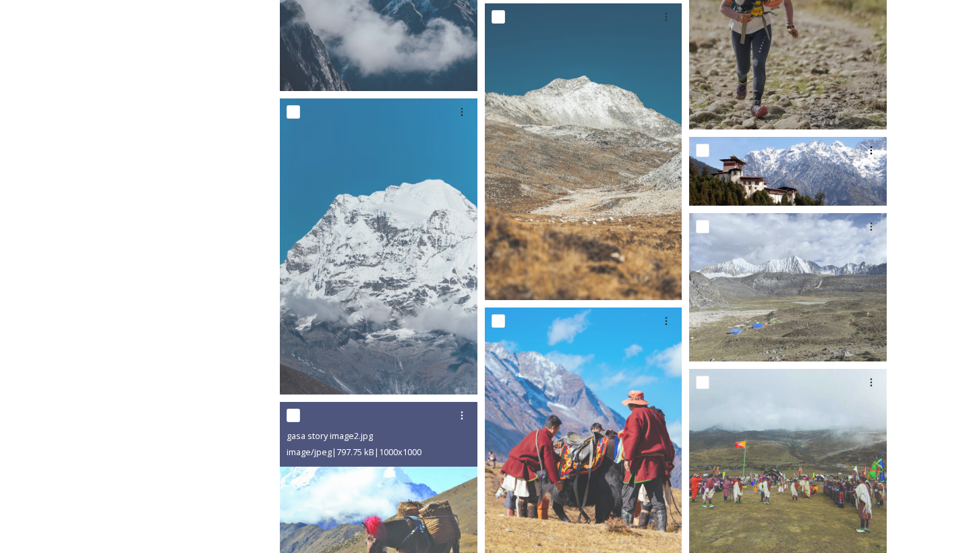
scroll to position [6607, 0]
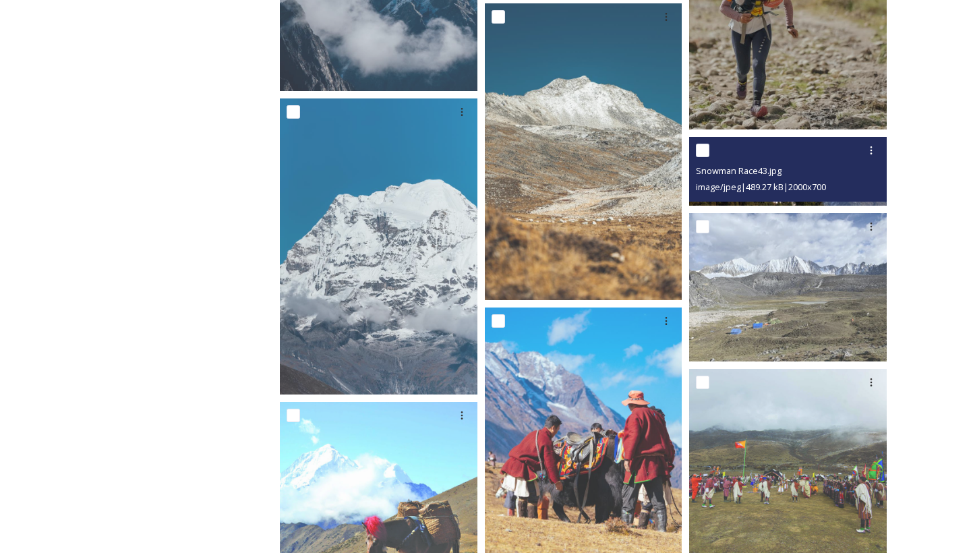
click at [765, 197] on div "Snowman Race43.jpg image/jpeg | 489.27 kB | 2000 x 700" at bounding box center [788, 169] width 198 height 65
click at [720, 202] on img at bounding box center [788, 171] width 198 height 69
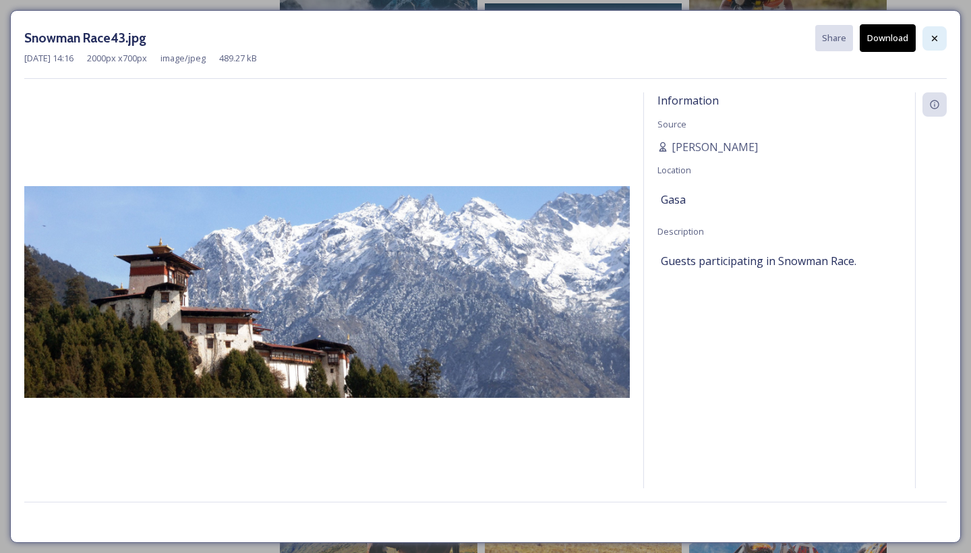
click at [928, 30] on div at bounding box center [934, 38] width 24 height 24
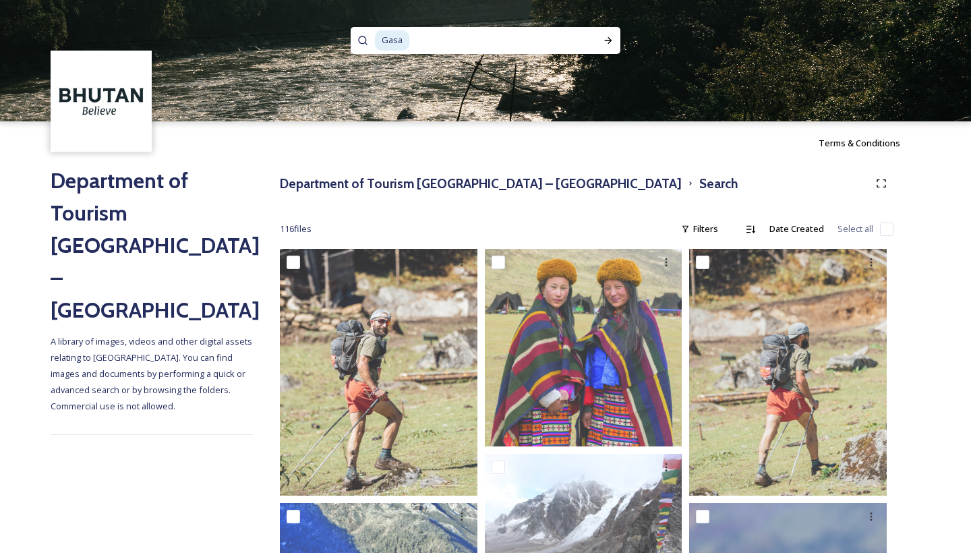
click at [391, 42] on span "Gasa" at bounding box center [392, 40] width 34 height 20
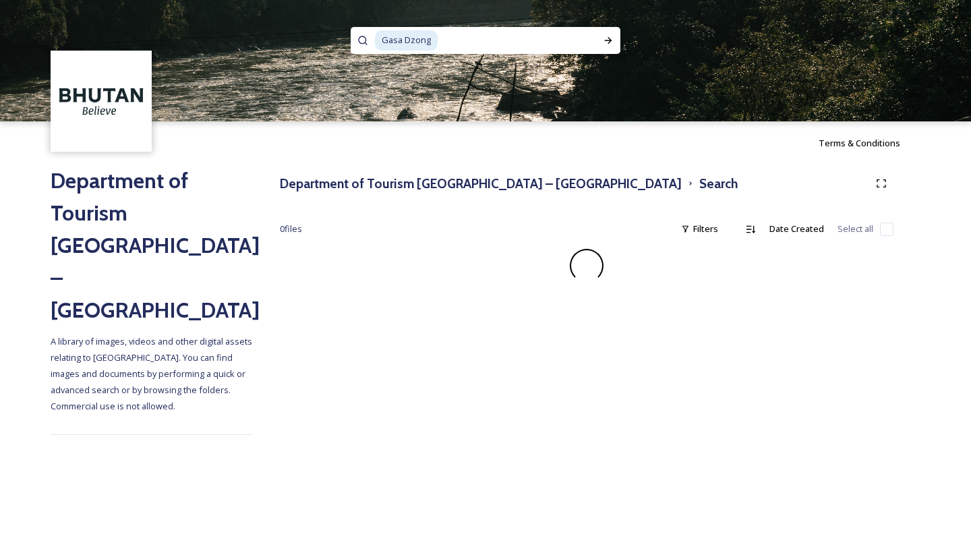
click at [411, 41] on span "Gasa Dzong" at bounding box center [406, 40] width 63 height 20
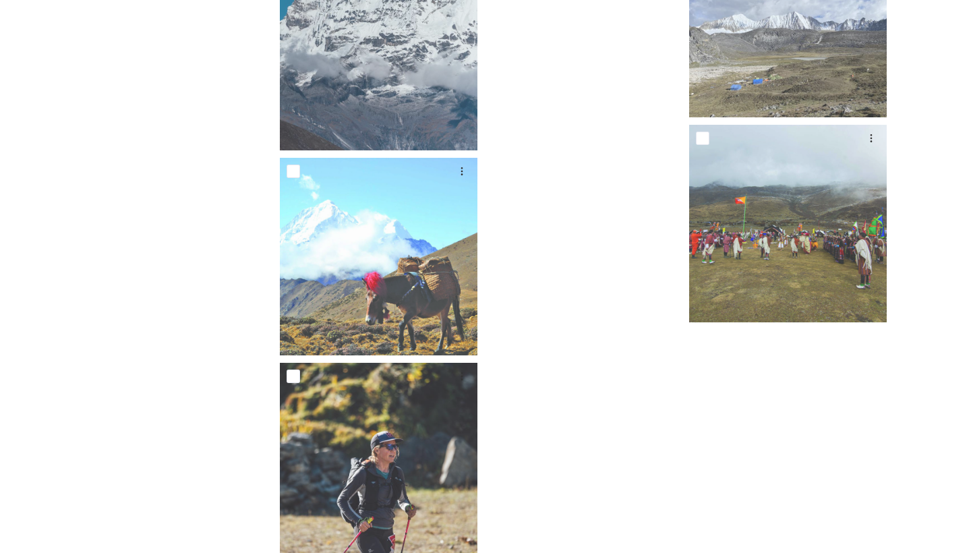
scroll to position [6561, 0]
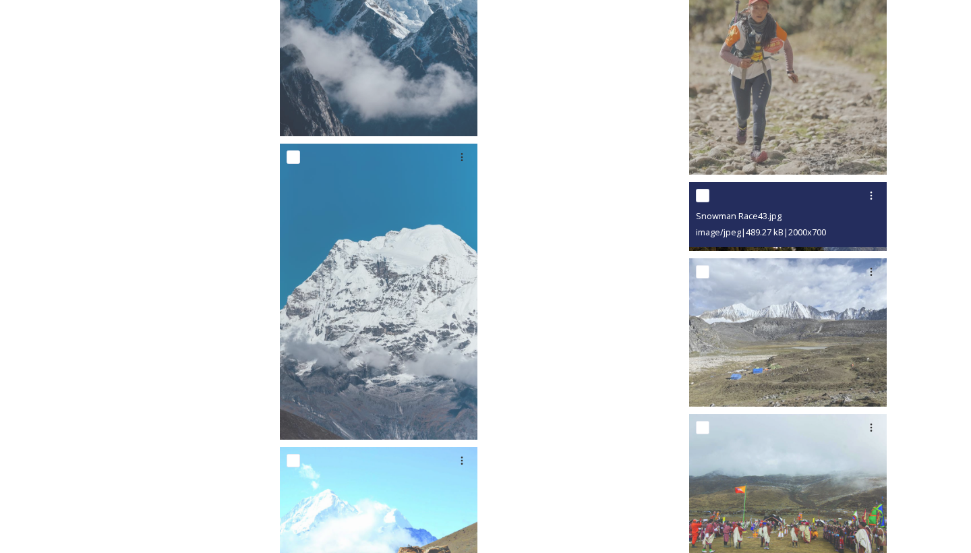
click at [773, 218] on span "Snowman Race43.jpg" at bounding box center [739, 216] width 86 height 12
click at [798, 246] on div "Snowman Race43.jpg image/jpeg | 489.27 kB | 2000 x 700" at bounding box center [788, 214] width 198 height 65
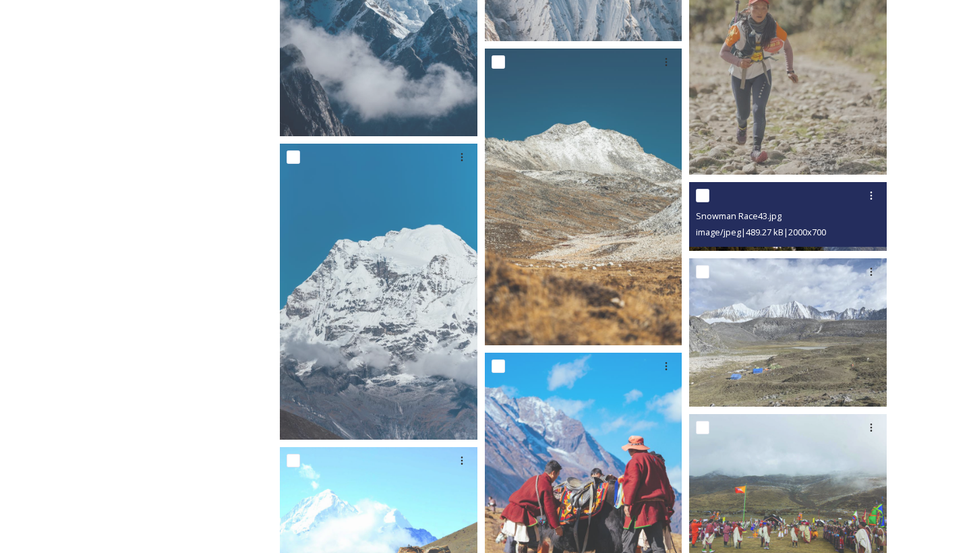
click at [833, 220] on div "Snowman Race43.jpg" at bounding box center [789, 216] width 187 height 16
click at [844, 249] on img at bounding box center [788, 216] width 198 height 69
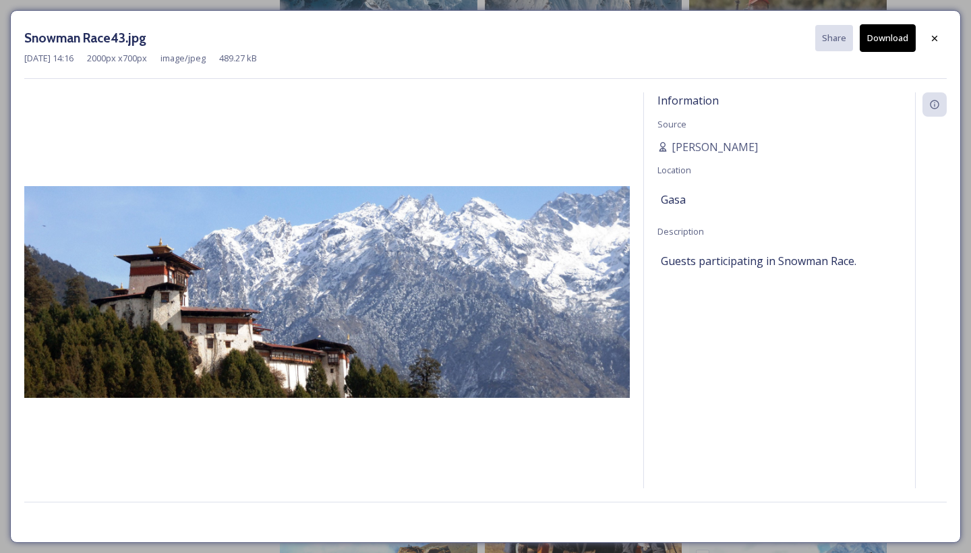
click at [887, 28] on button "Download" at bounding box center [888, 38] width 56 height 28
click at [359, 187] on img at bounding box center [326, 292] width 605 height 212
click at [935, 46] on div at bounding box center [934, 38] width 24 height 24
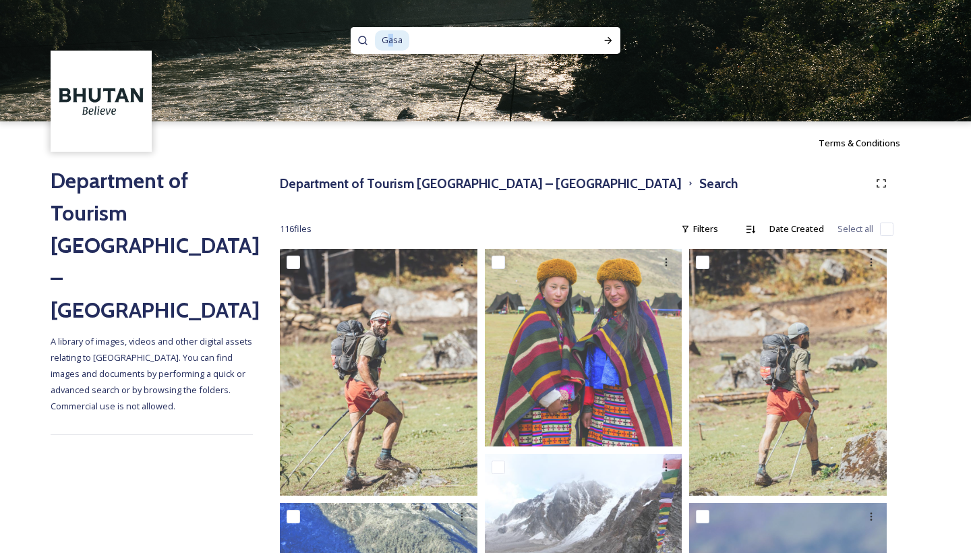
click at [391, 44] on span "Gasa" at bounding box center [392, 40] width 34 height 20
drag, startPoint x: 406, startPoint y: 47, endPoint x: 360, endPoint y: 47, distance: 45.9
click at [360, 47] on div "Gasa" at bounding box center [486, 40] width 270 height 27
drag, startPoint x: 436, startPoint y: 37, endPoint x: 345, endPoint y: 37, distance: 90.4
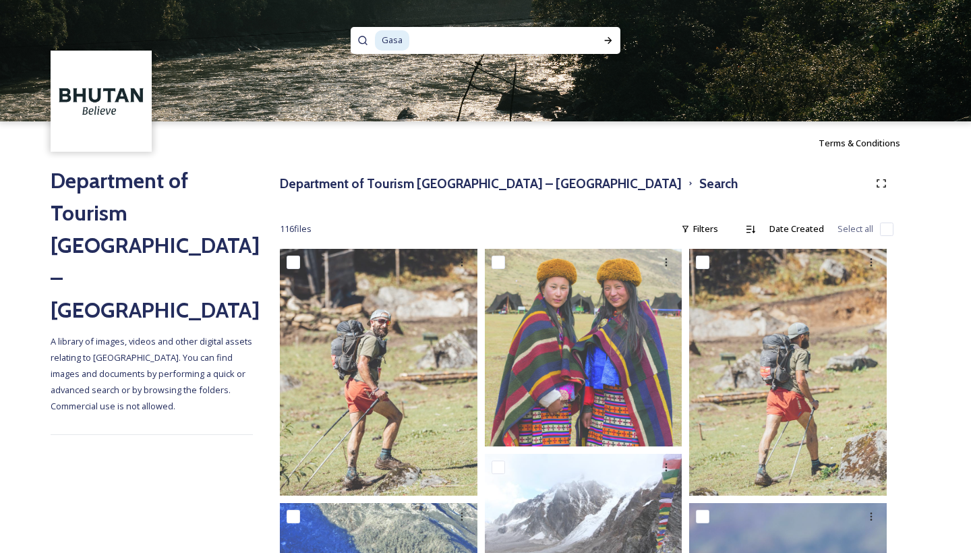
click at [345, 37] on div "Gasa" at bounding box center [485, 60] width 971 height 121
type input "G"
paste input "Jigme [GEOGRAPHIC_DATA]"
type input "Jigme [GEOGRAPHIC_DATA]"
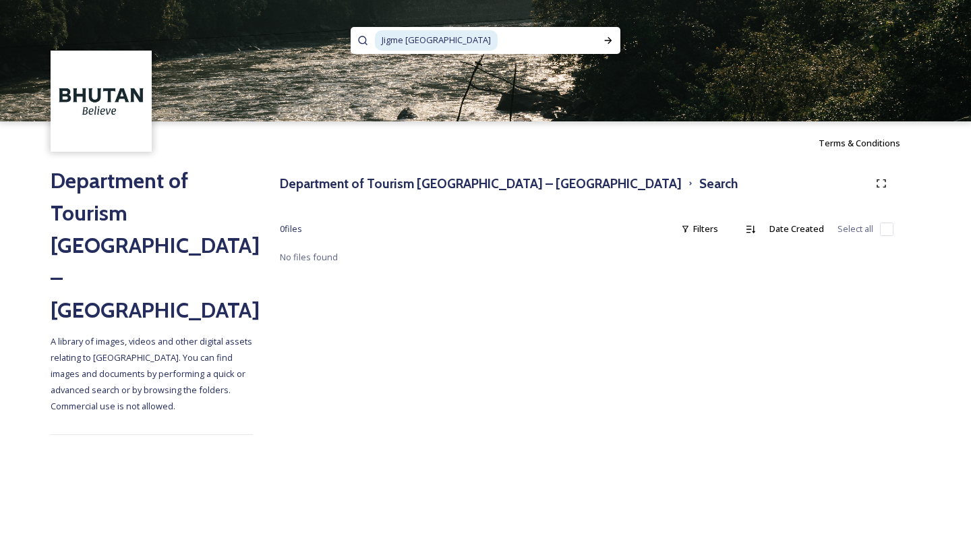
drag, startPoint x: 484, startPoint y: 44, endPoint x: 370, endPoint y: 43, distance: 114.6
click at [370, 44] on div "Jigme [GEOGRAPHIC_DATA]" at bounding box center [486, 40] width 270 height 27
click at [412, 42] on span "Druk air" at bounding box center [397, 40] width 45 height 20
drag, startPoint x: 411, startPoint y: 42, endPoint x: 378, endPoint y: 42, distance: 33.7
click at [378, 42] on span "DrukAir" at bounding box center [397, 40] width 44 height 20
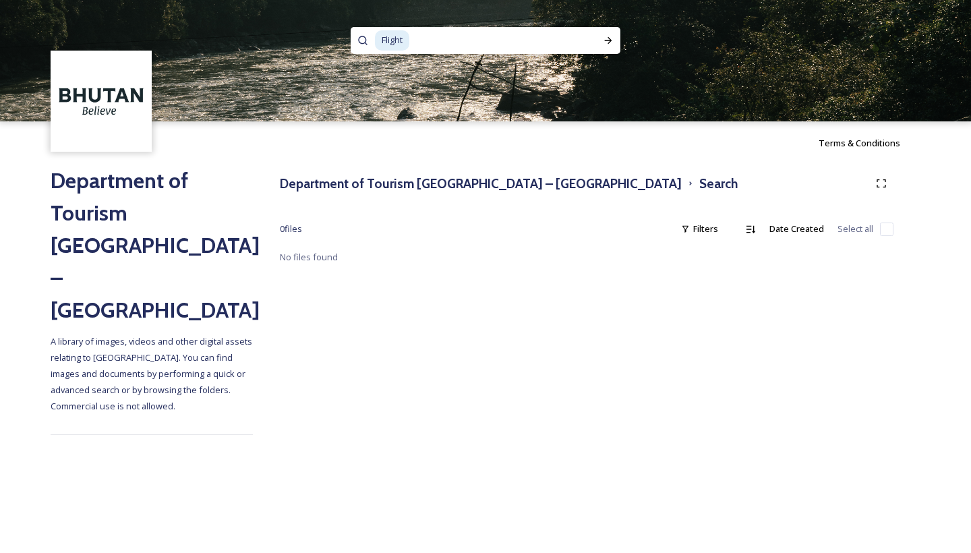
click at [405, 42] on span "Flight" at bounding box center [392, 40] width 34 height 20
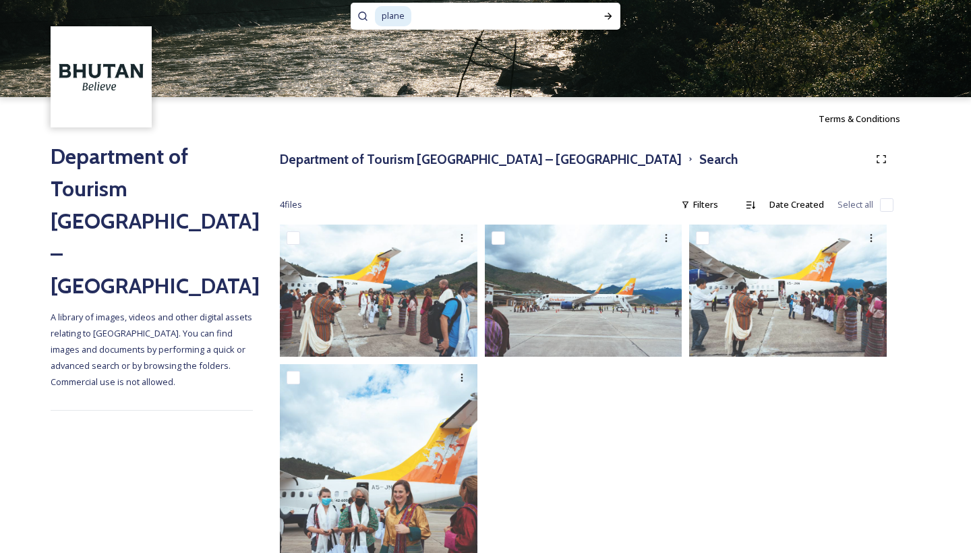
scroll to position [24, 0]
click at [390, 17] on span "plane" at bounding box center [393, 16] width 36 height 20
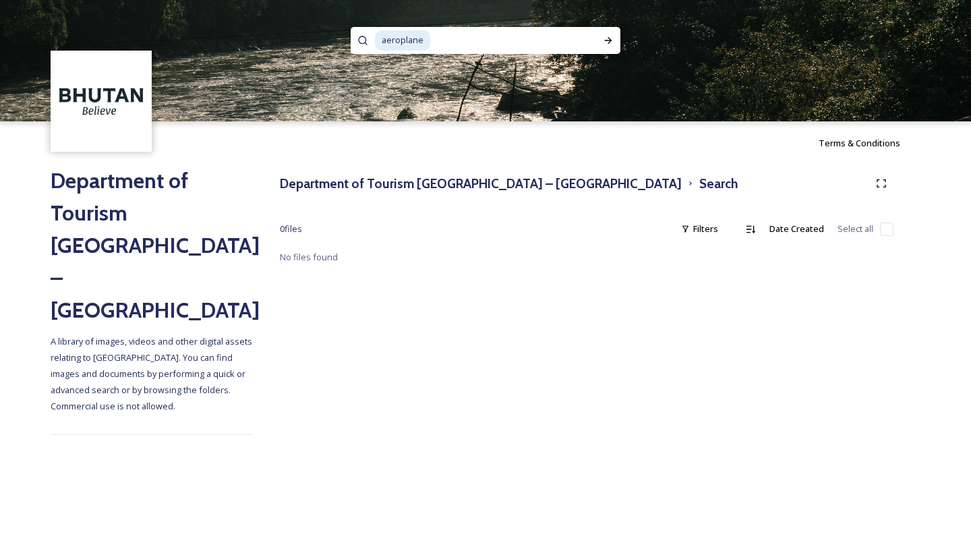
click at [413, 38] on span "aeroplane" at bounding box center [402, 40] width 55 height 20
click at [394, 41] on span "flights" at bounding box center [394, 40] width 38 height 20
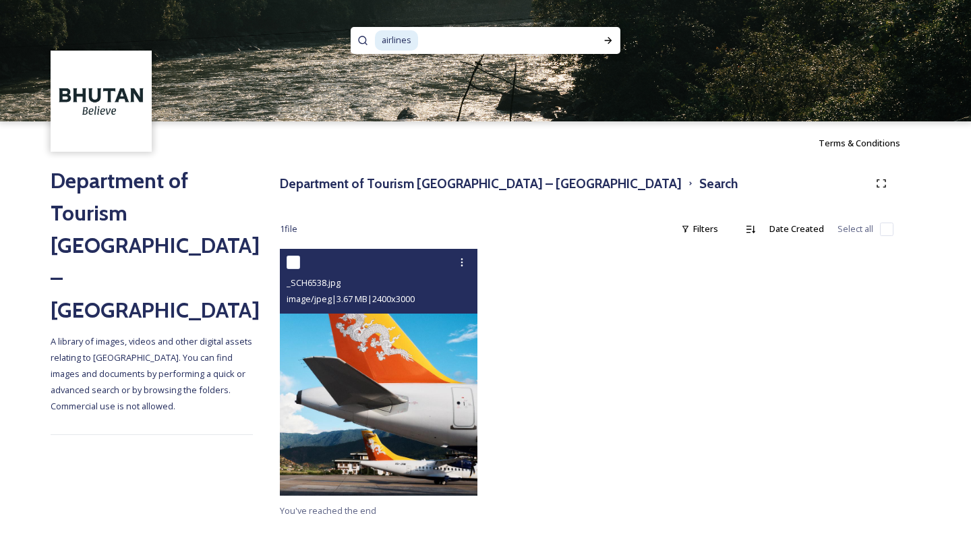
click at [355, 415] on img at bounding box center [379, 372] width 198 height 247
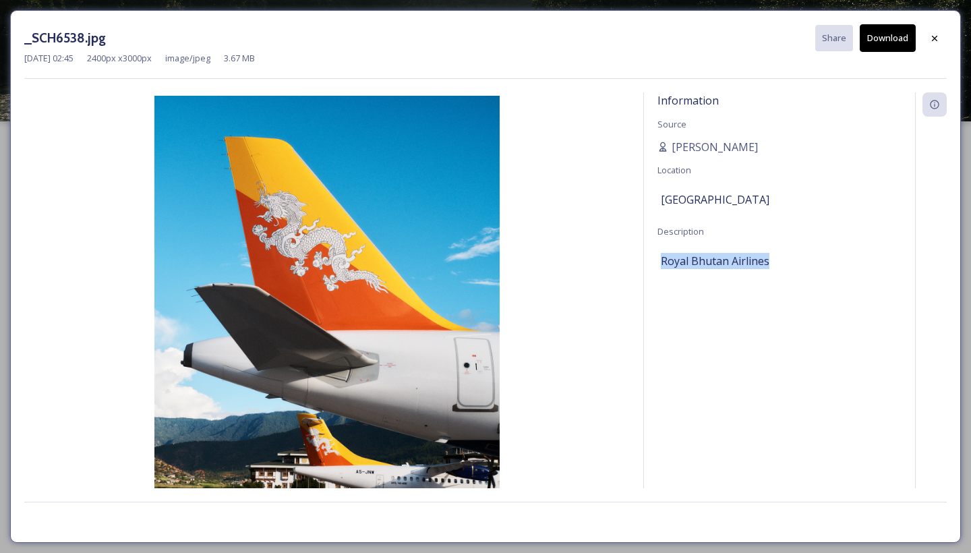
drag, startPoint x: 773, startPoint y: 257, endPoint x: 661, endPoint y: 260, distance: 112.0
click at [661, 260] on div "Royal Bhutan Airlines" at bounding box center [779, 260] width 237 height 23
copy span "Royal Bhutan Airlines"
click at [930, 38] on icon at bounding box center [934, 38] width 11 height 11
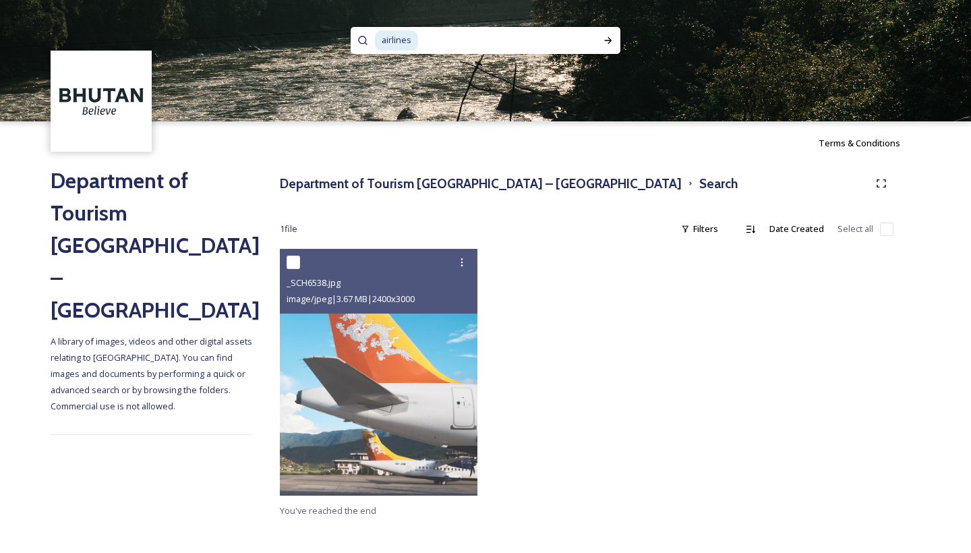
click at [389, 45] on span "airlines" at bounding box center [396, 40] width 43 height 20
